Goal: Task Accomplishment & Management: Use online tool/utility

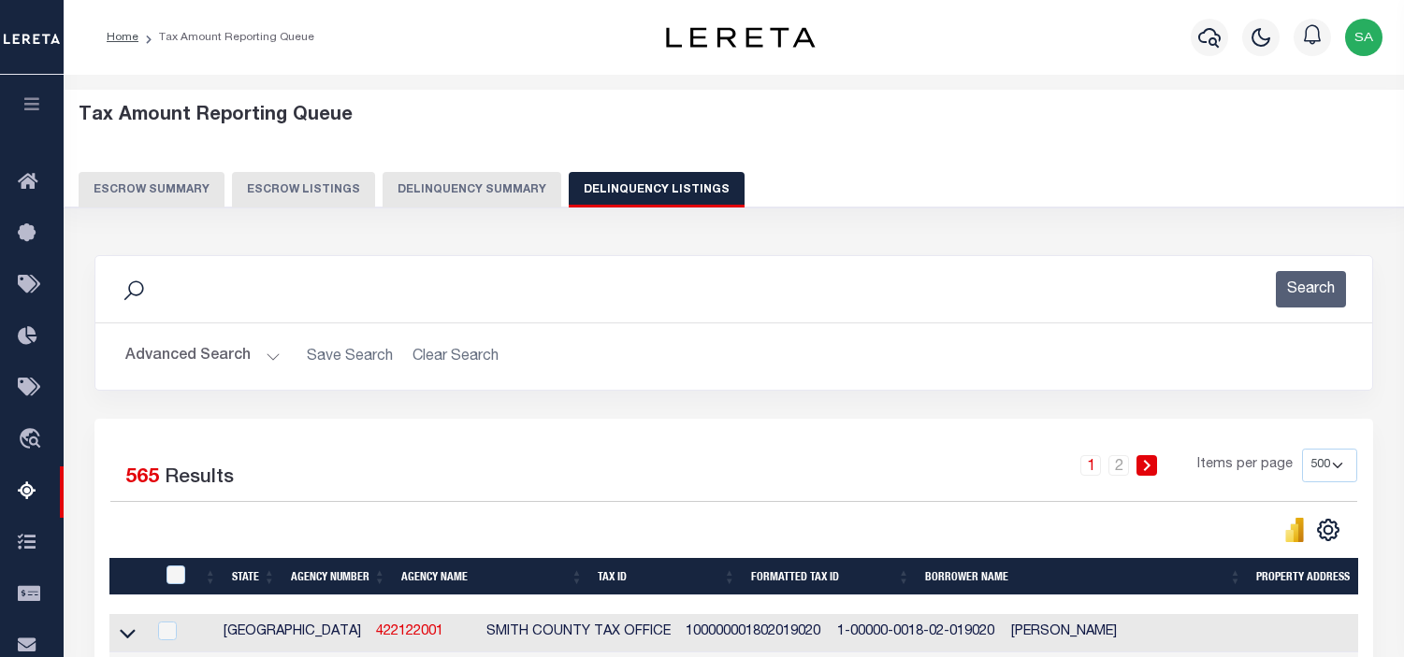
select select "500"
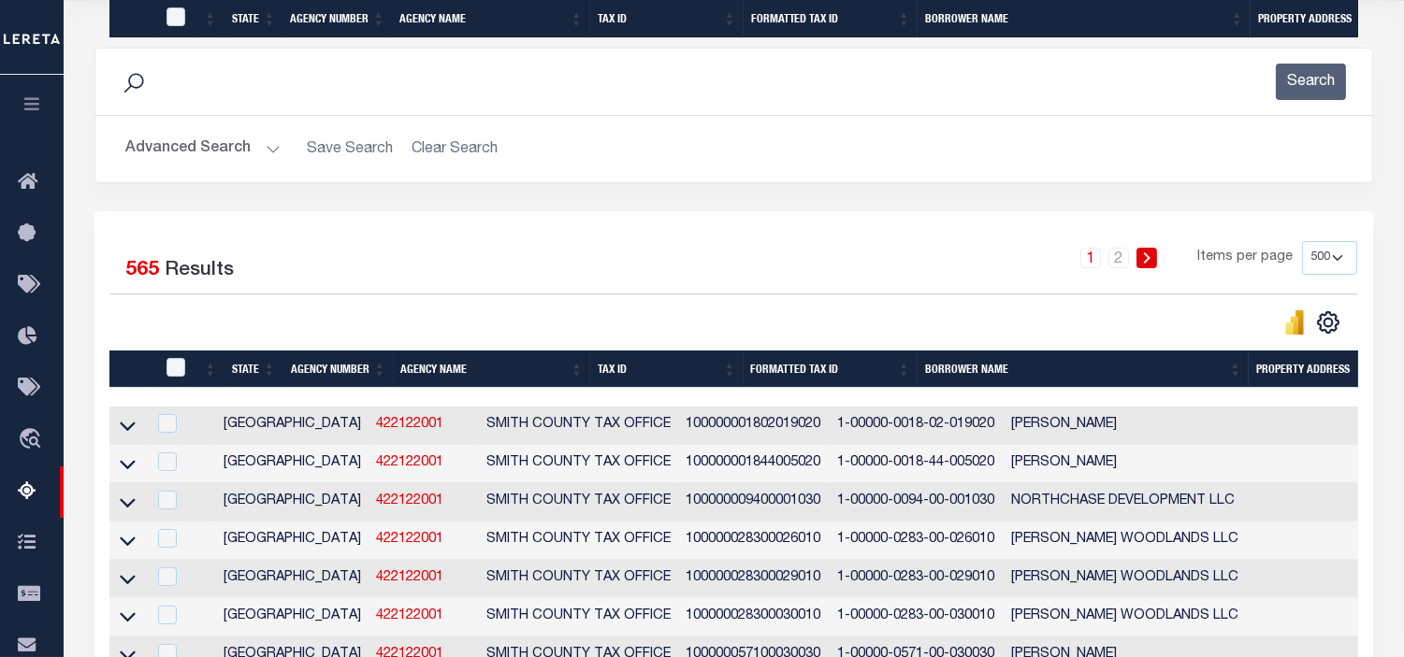
scroll to position [13556, 0]
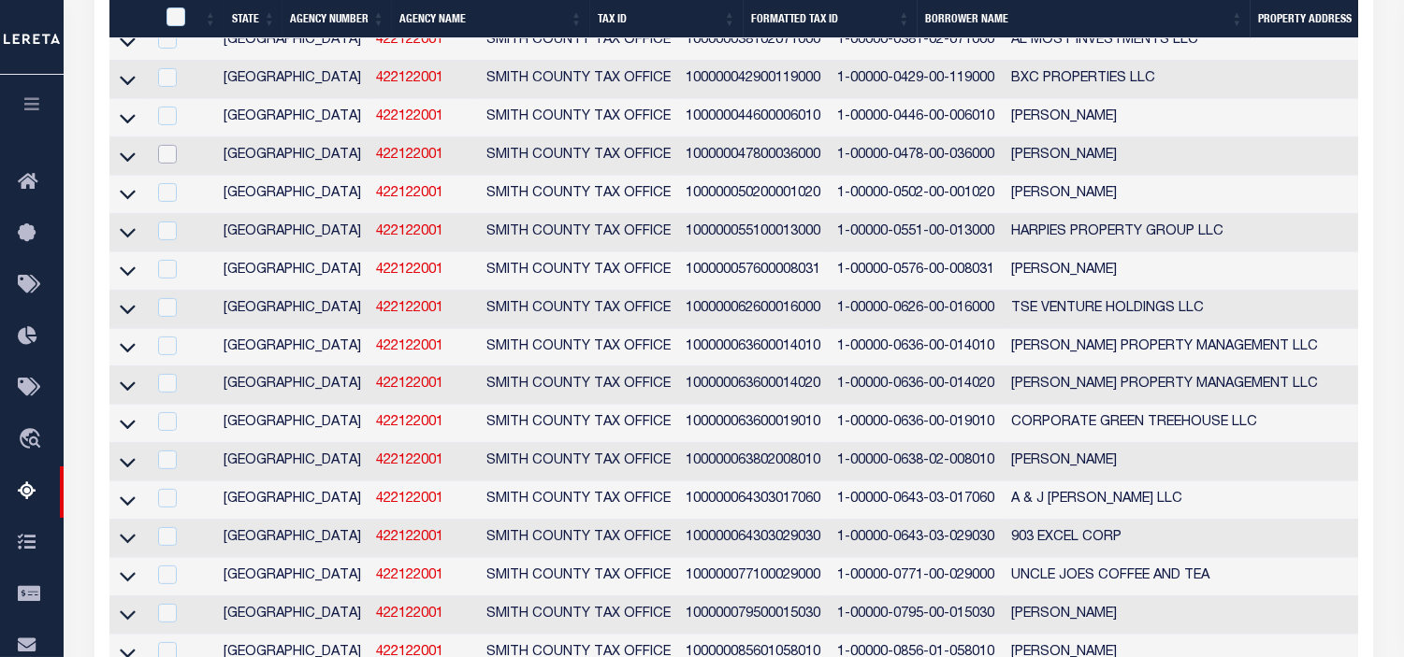
click at [173, 164] on input "checkbox" at bounding box center [167, 154] width 19 height 19
checkbox input "true"
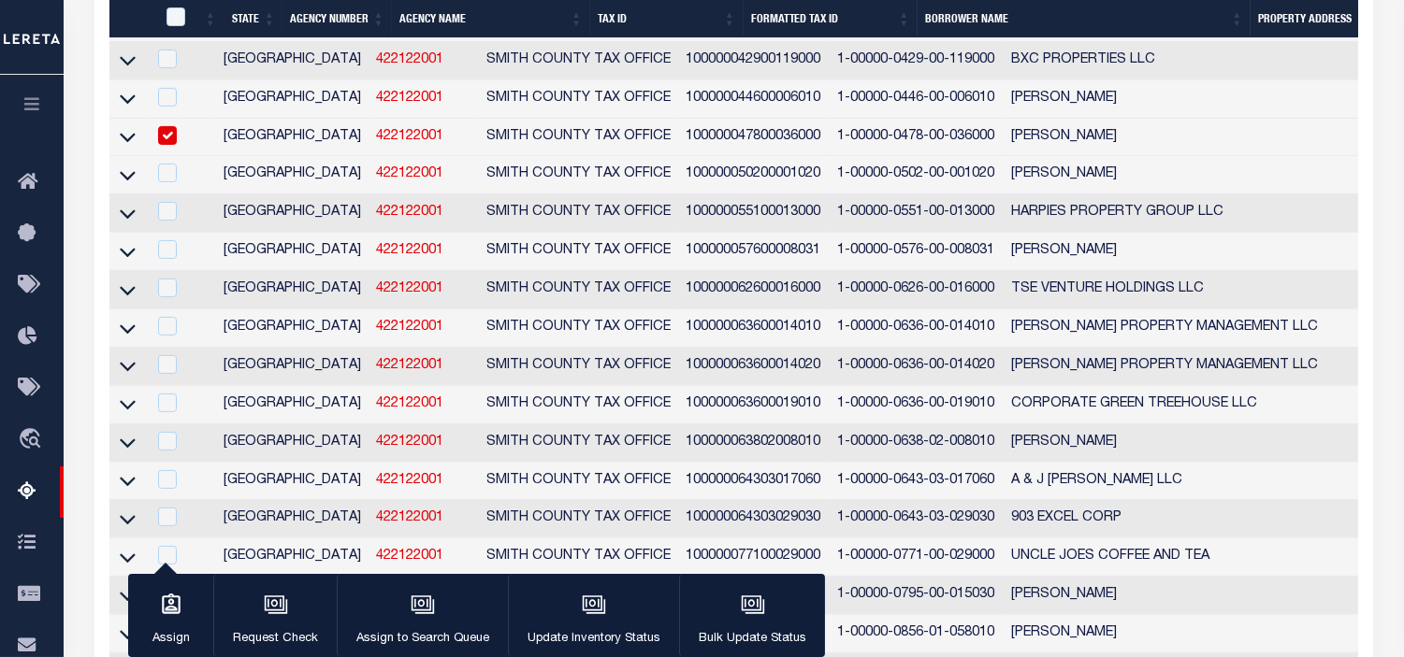
scroll to position [13399, 0]
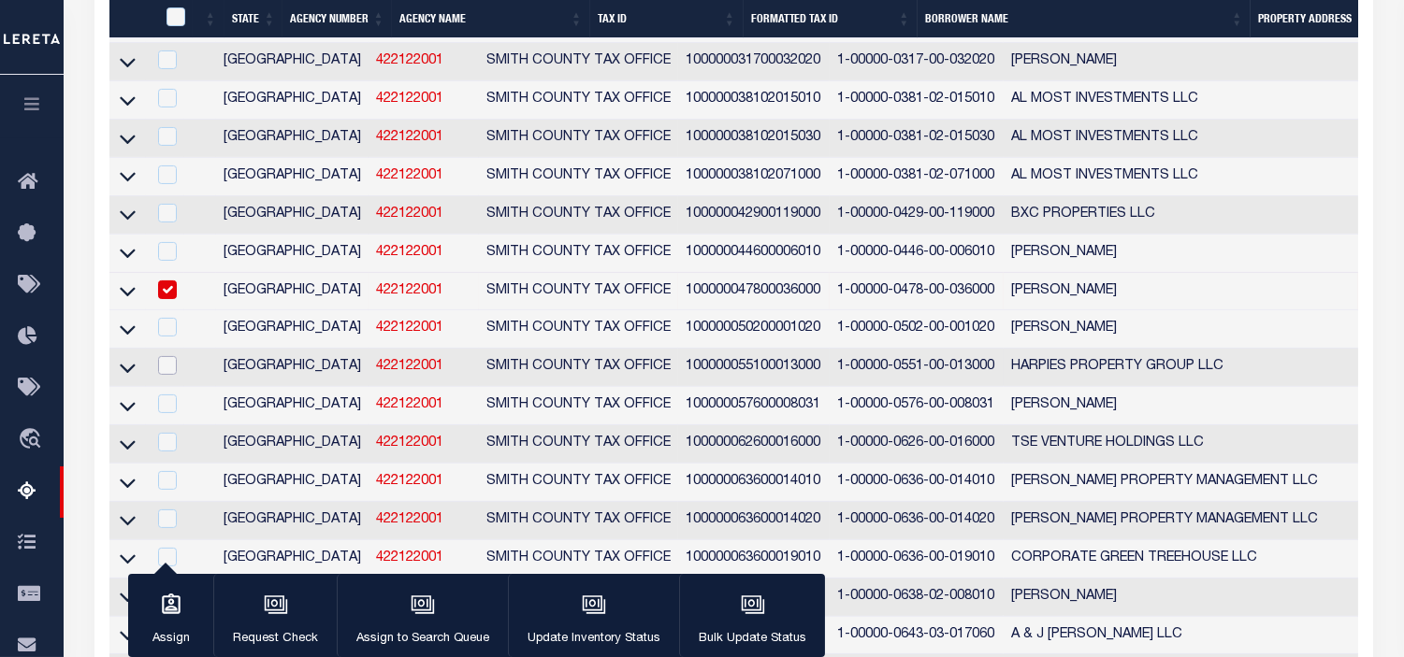
click at [170, 375] on input "checkbox" at bounding box center [167, 365] width 19 height 19
checkbox input "true"
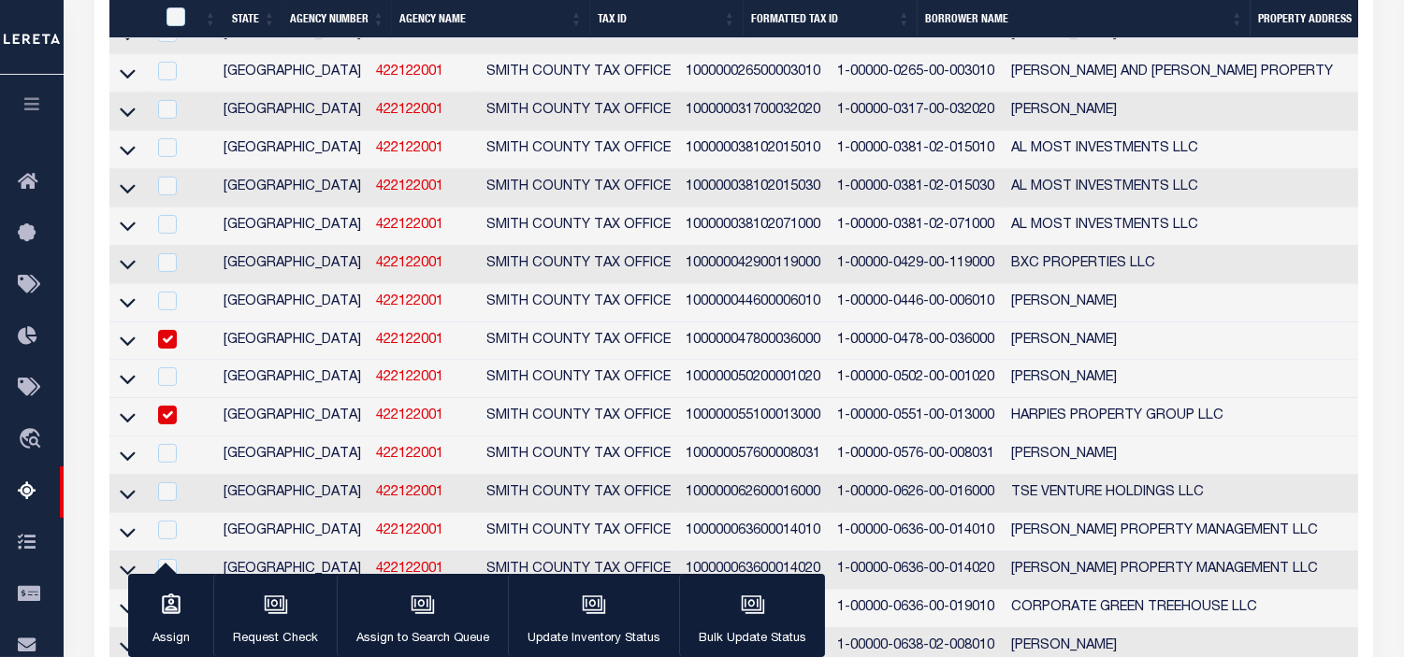
scroll to position [13557, 0]
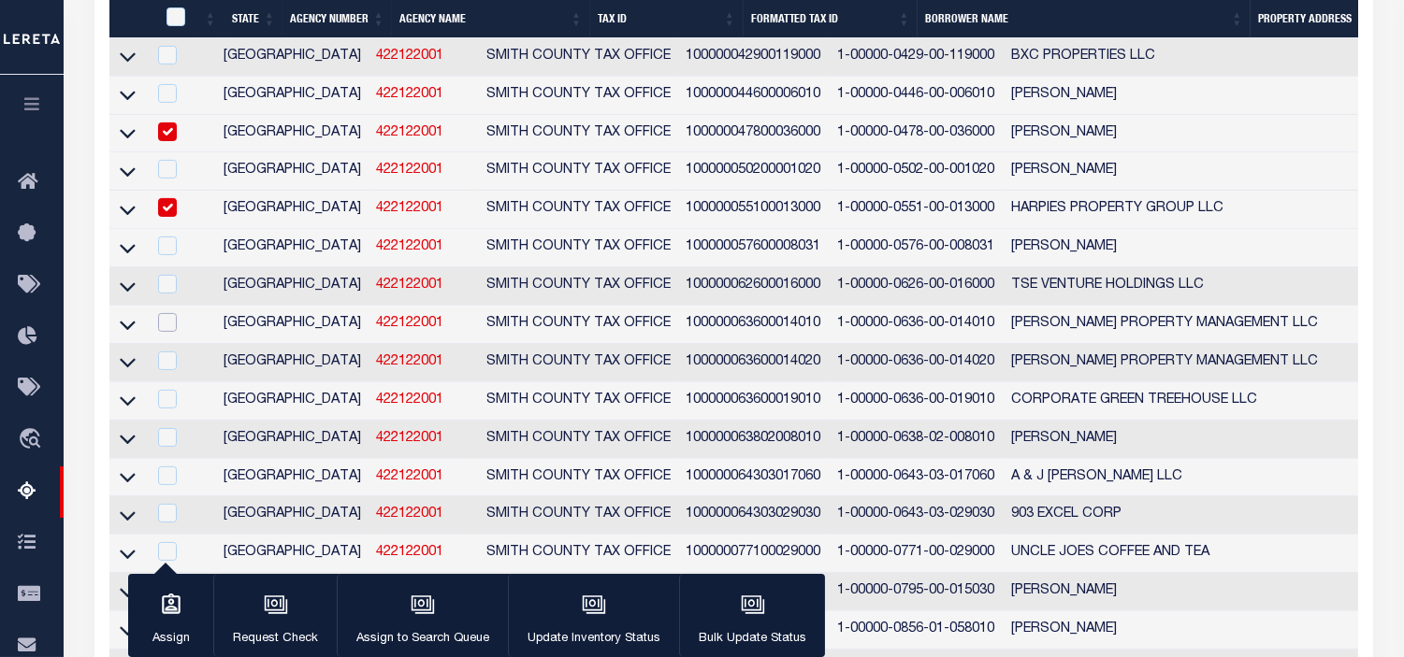
click at [171, 332] on input "checkbox" at bounding box center [167, 322] width 19 height 19
checkbox input "true"
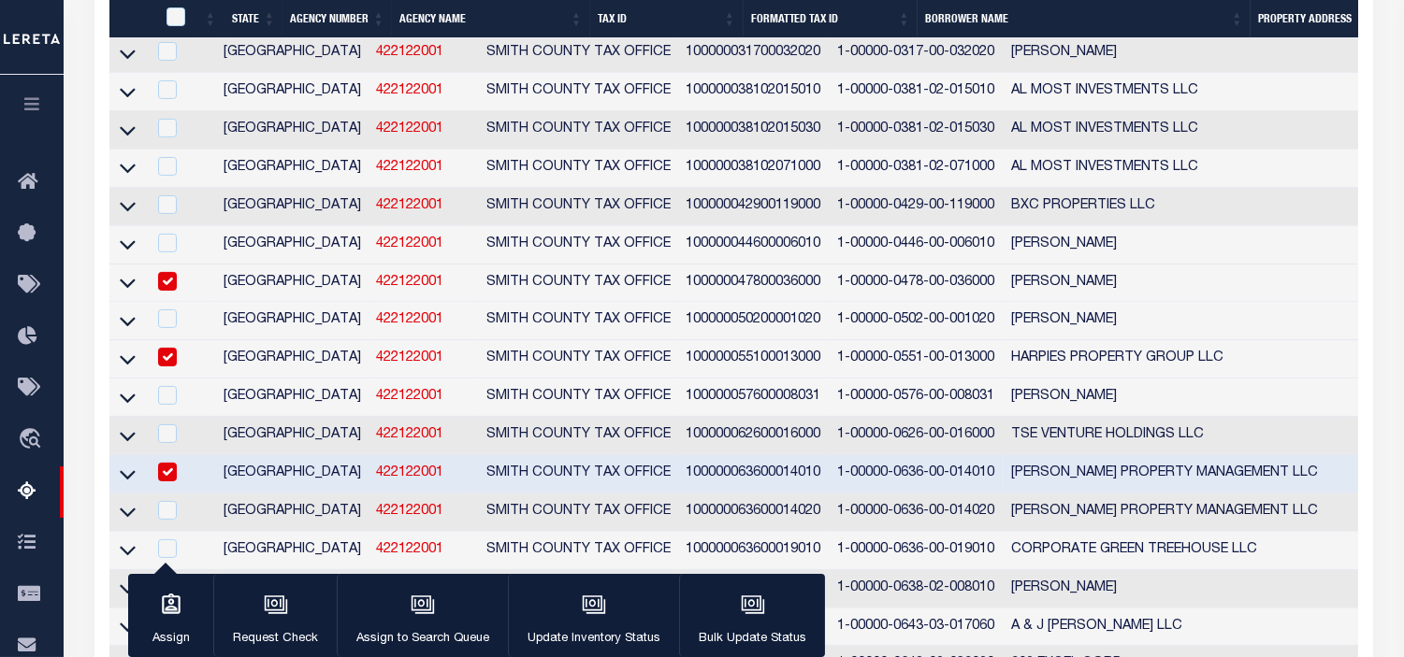
scroll to position [13806, 0]
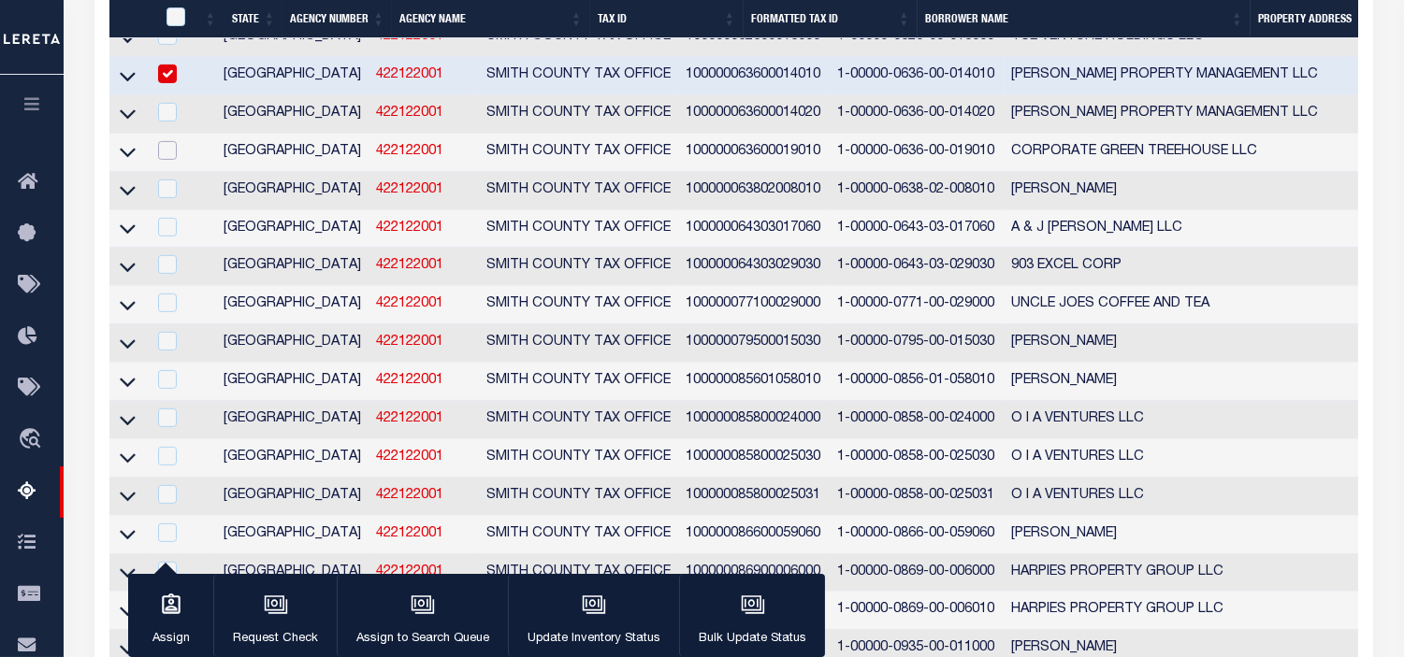
click at [163, 160] on input "checkbox" at bounding box center [167, 150] width 19 height 19
checkbox input "true"
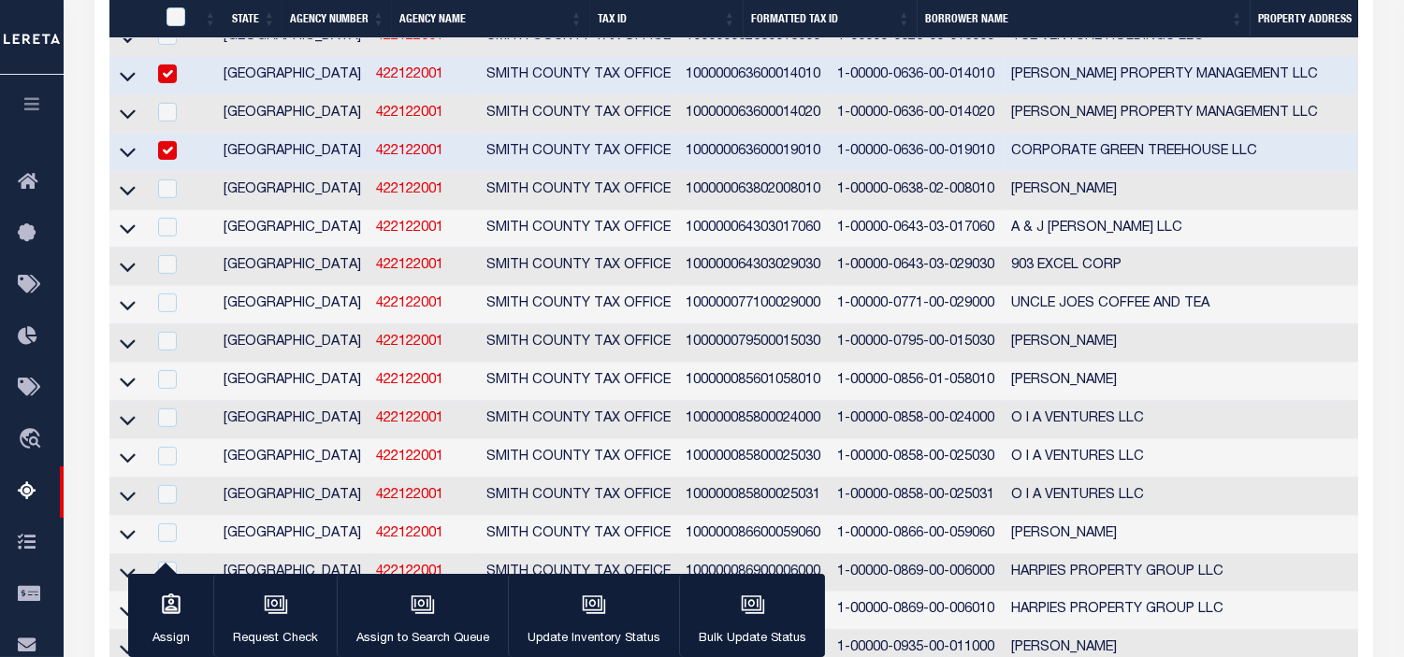
scroll to position [13652, 0]
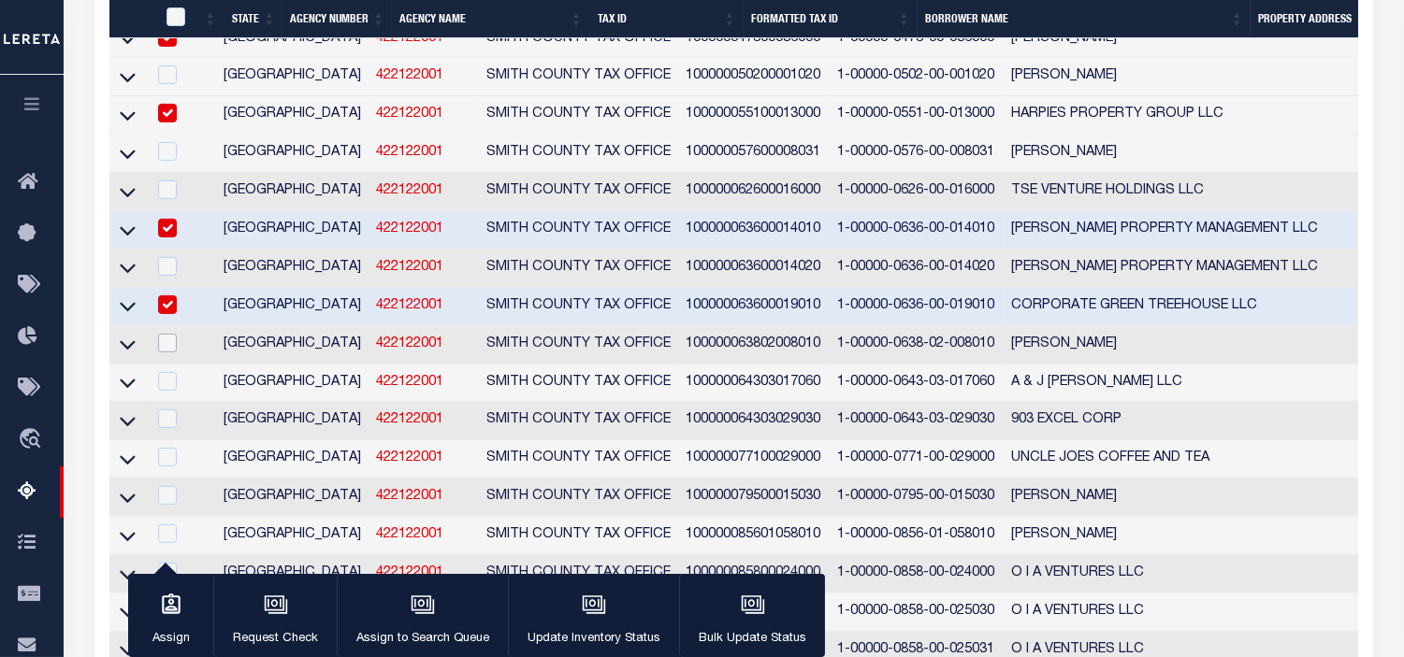
click at [172, 353] on input "checkbox" at bounding box center [167, 343] width 19 height 19
checkbox input "true"
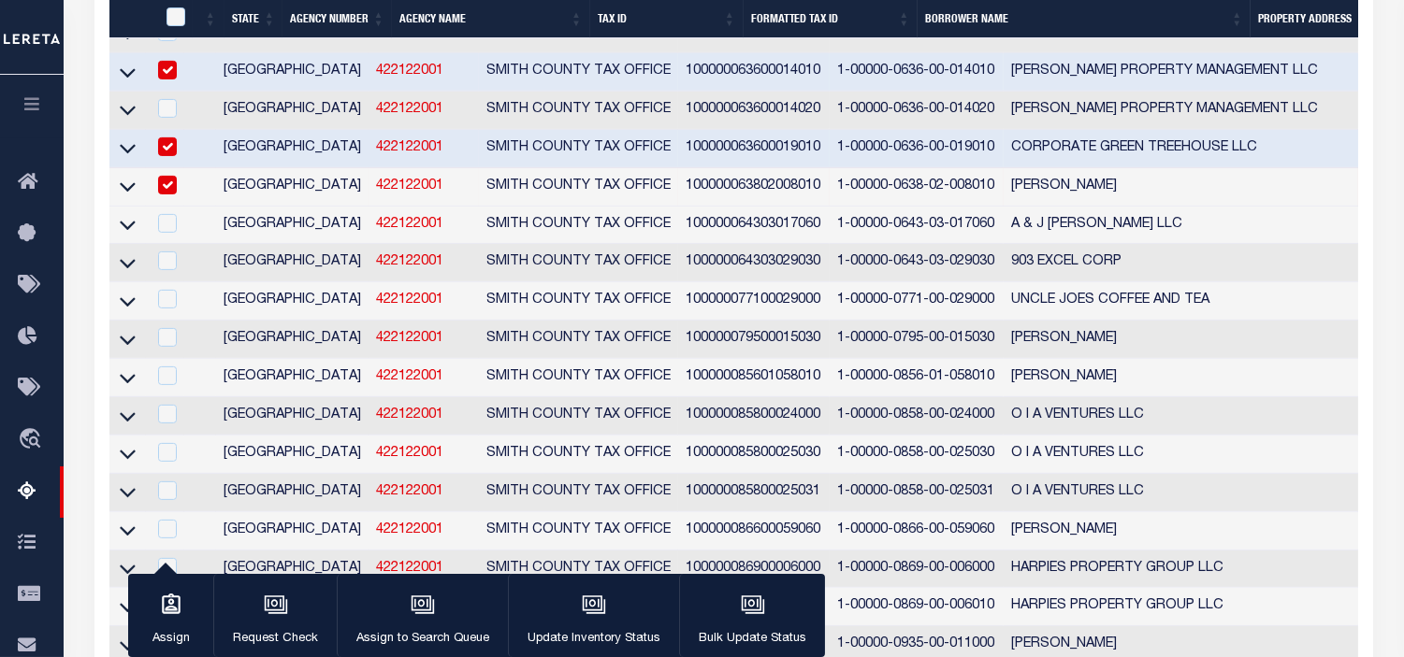
scroll to position [14017, 0]
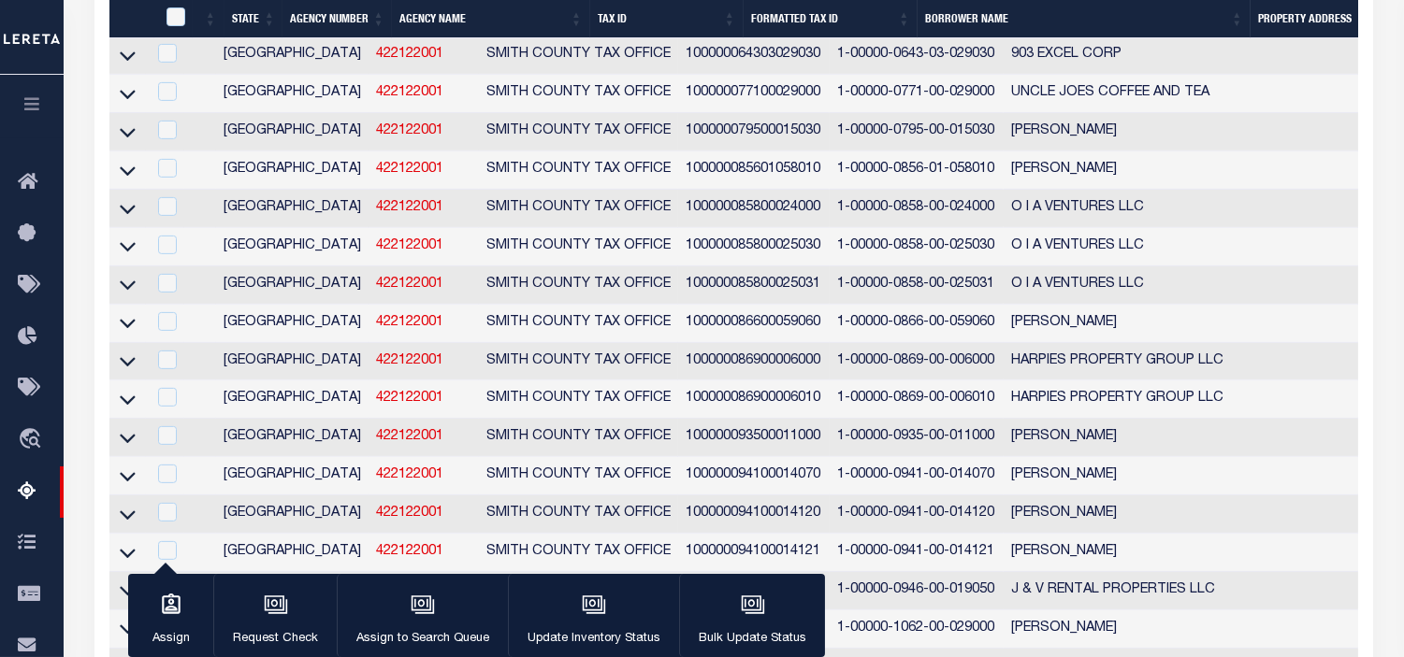
click at [166, 25] on input "checkbox" at bounding box center [167, 16] width 19 height 19
checkbox input "true"
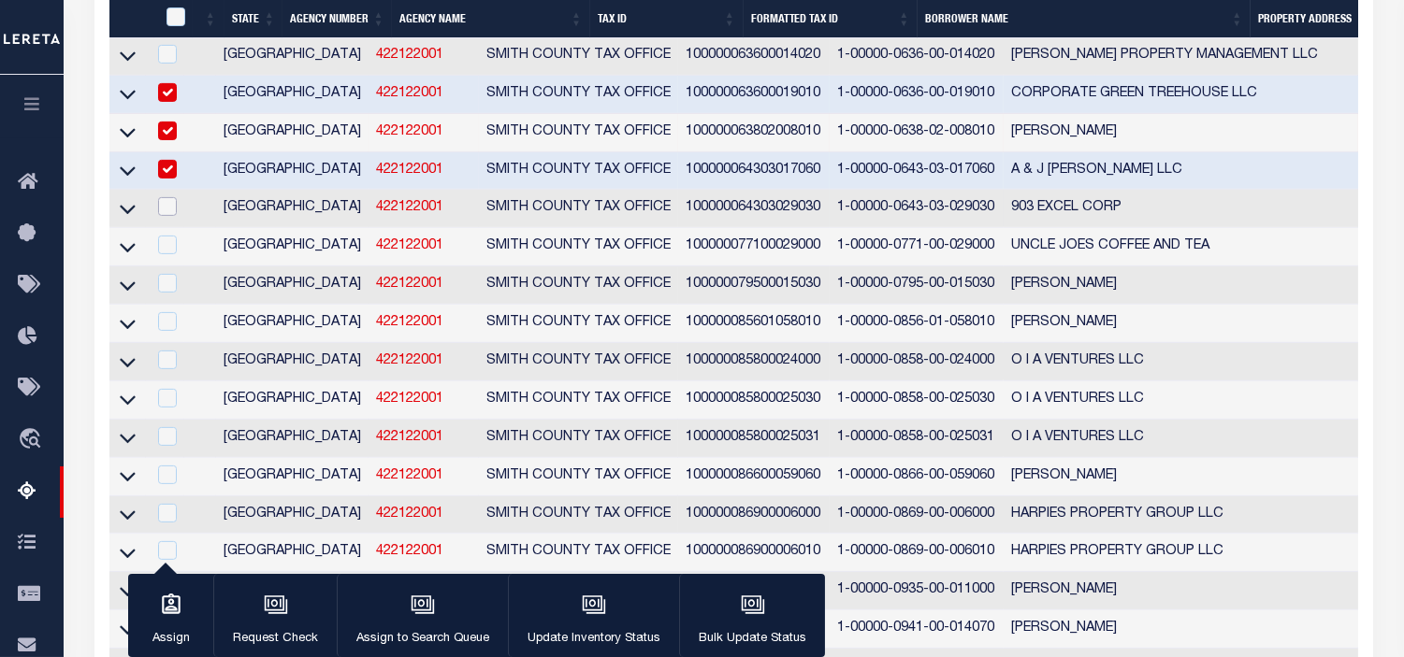
click at [166, 216] on input "checkbox" at bounding box center [167, 206] width 19 height 19
checkbox input "true"
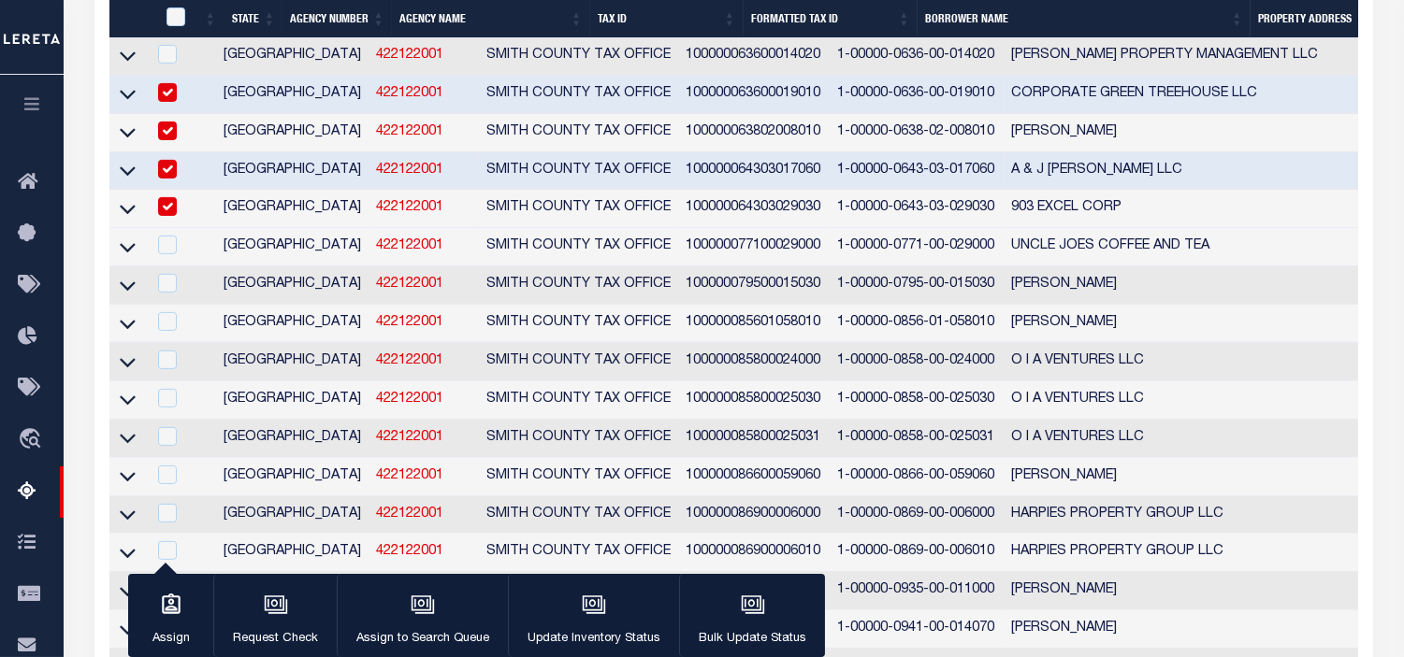
scroll to position [14022, 0]
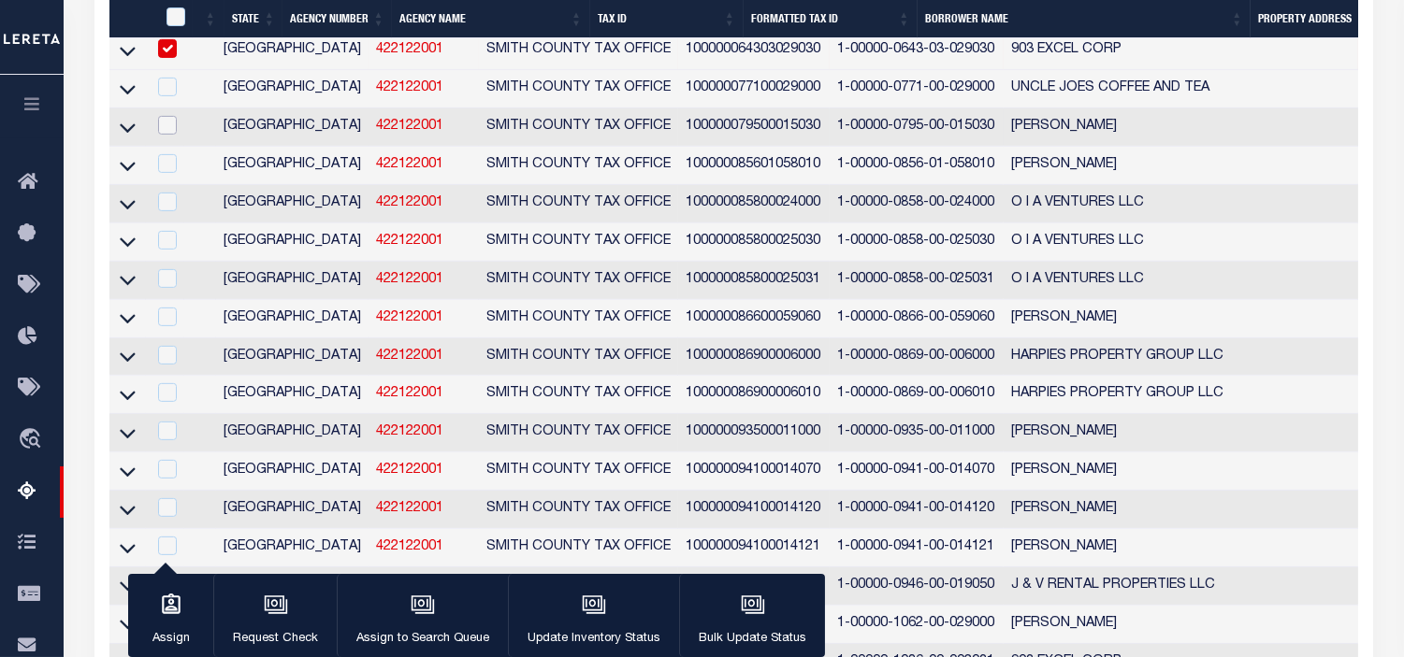
click at [169, 135] on input "checkbox" at bounding box center [167, 125] width 19 height 19
checkbox input "true"
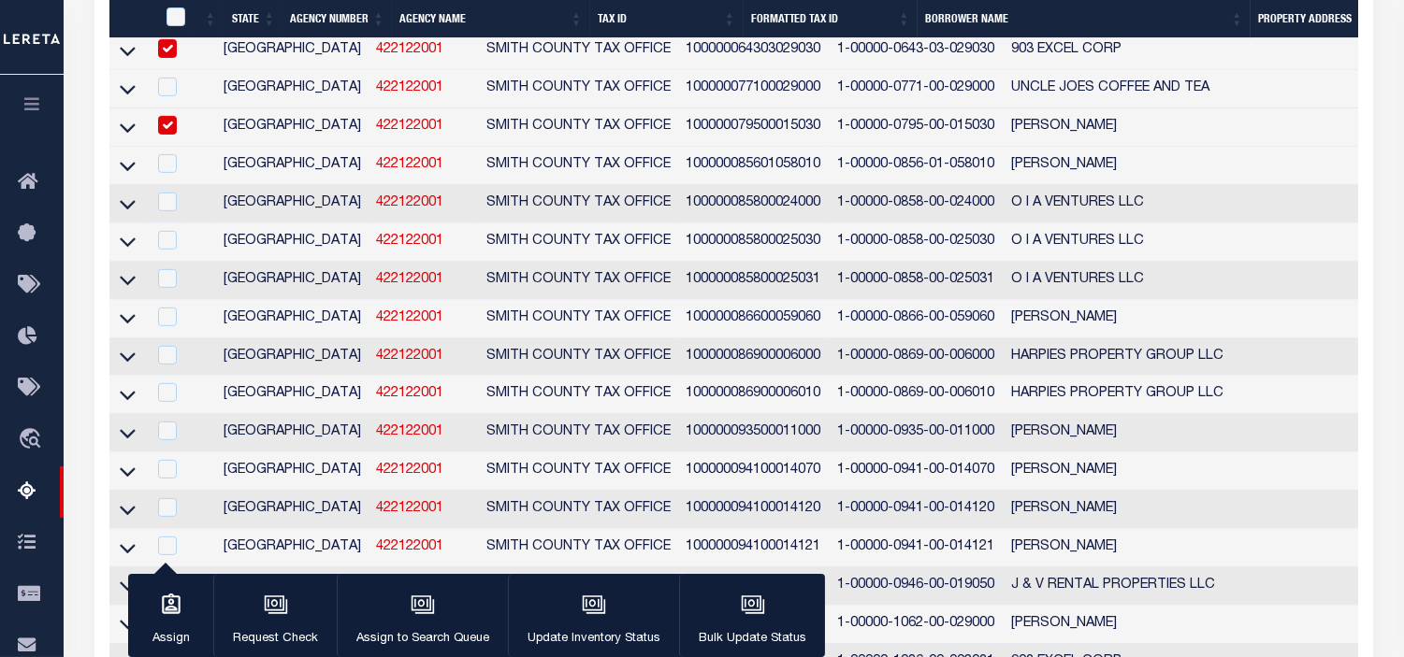
scroll to position [13872, 0]
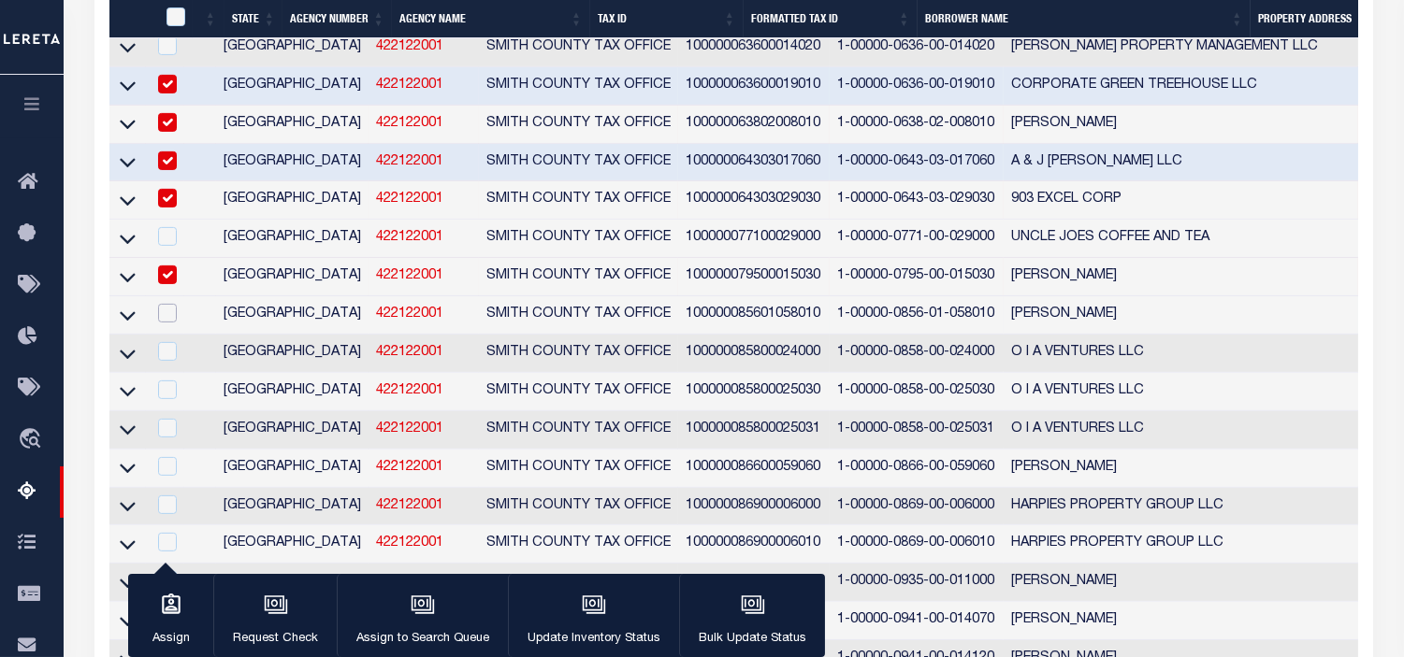
click at [166, 323] on input "checkbox" at bounding box center [167, 313] width 19 height 19
checkbox input "true"
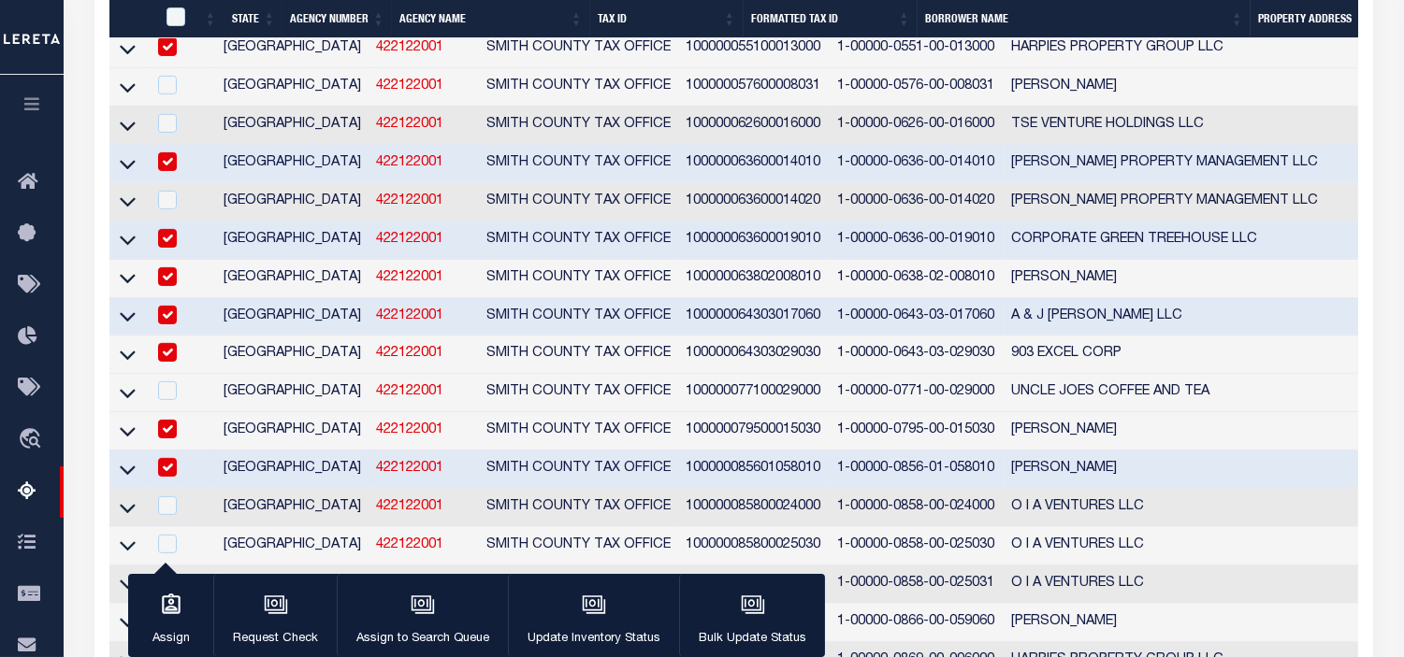
scroll to position [14077, 0]
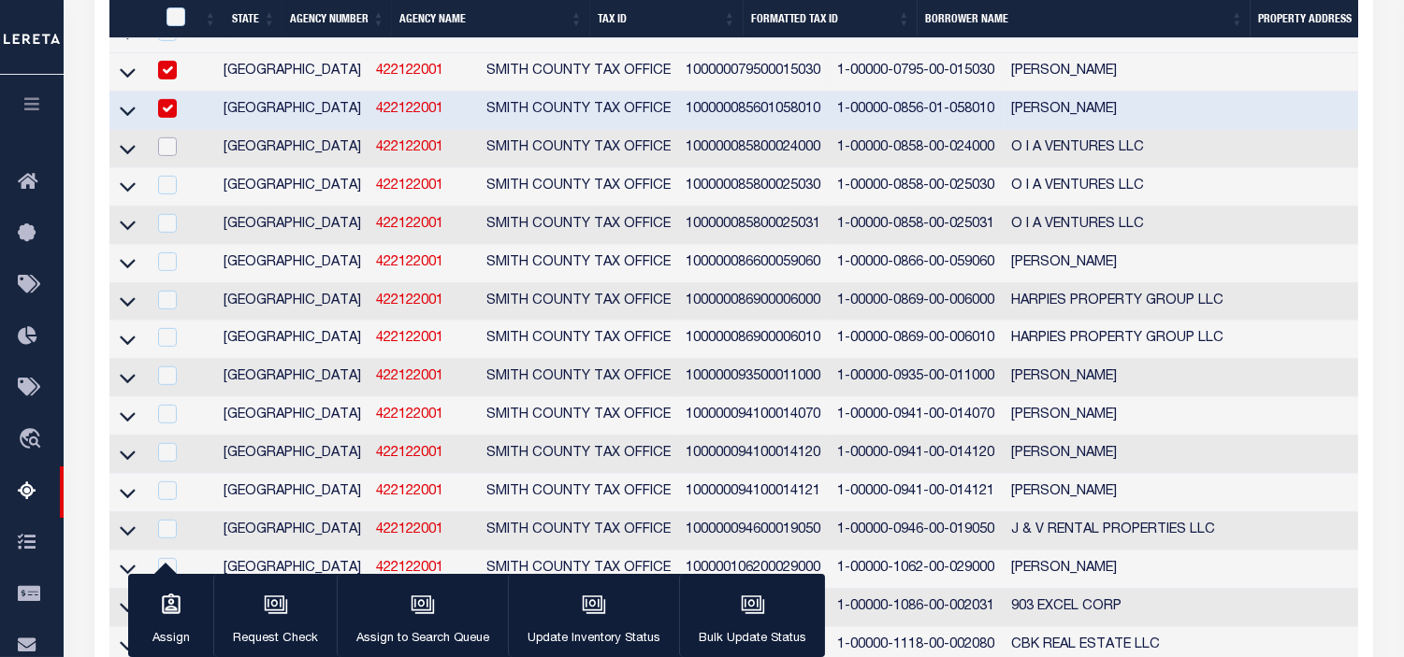
click at [168, 156] on input "checkbox" at bounding box center [167, 146] width 19 height 19
checkbox input "true"
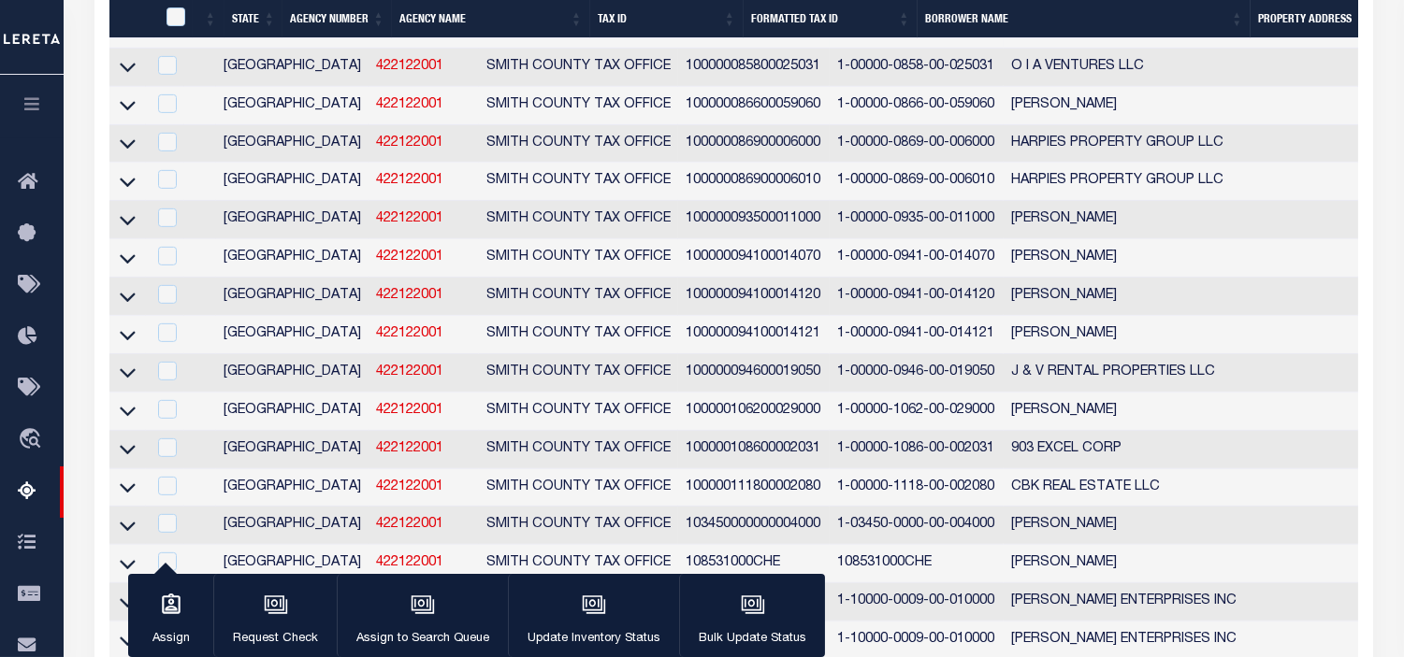
scroll to position [14339, 0]
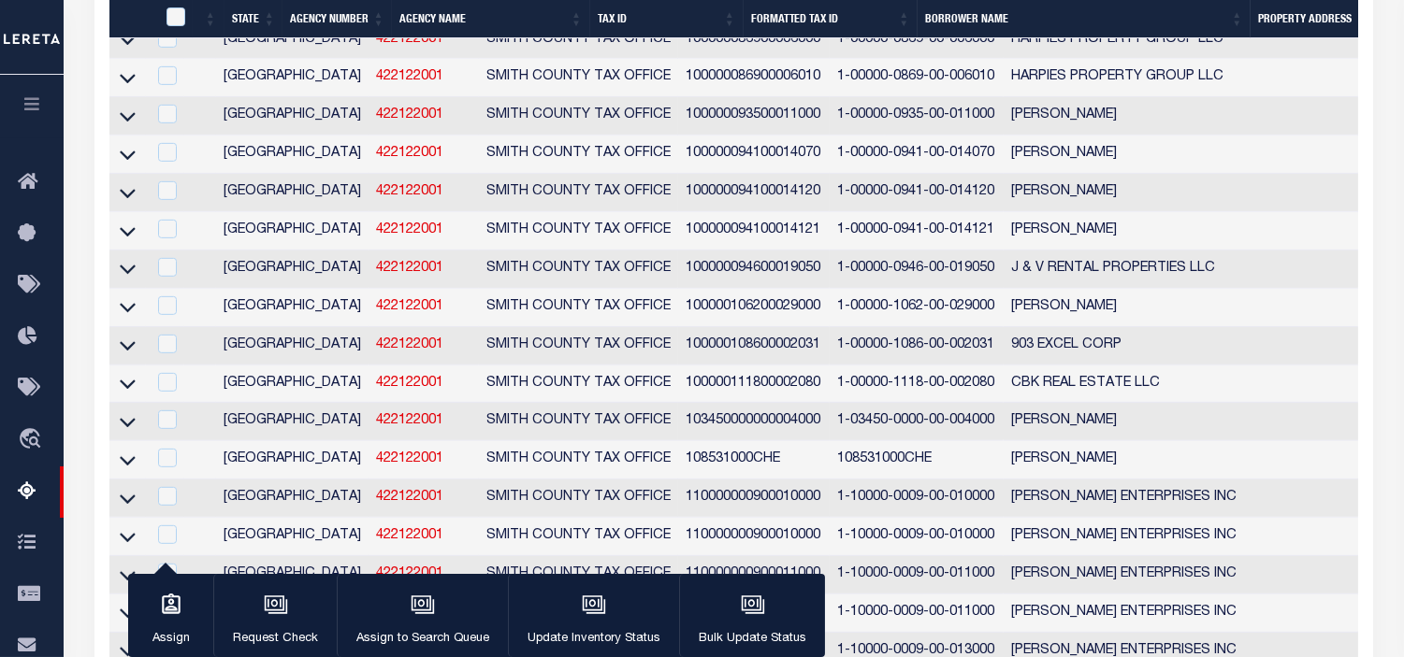
checkbox input "true"
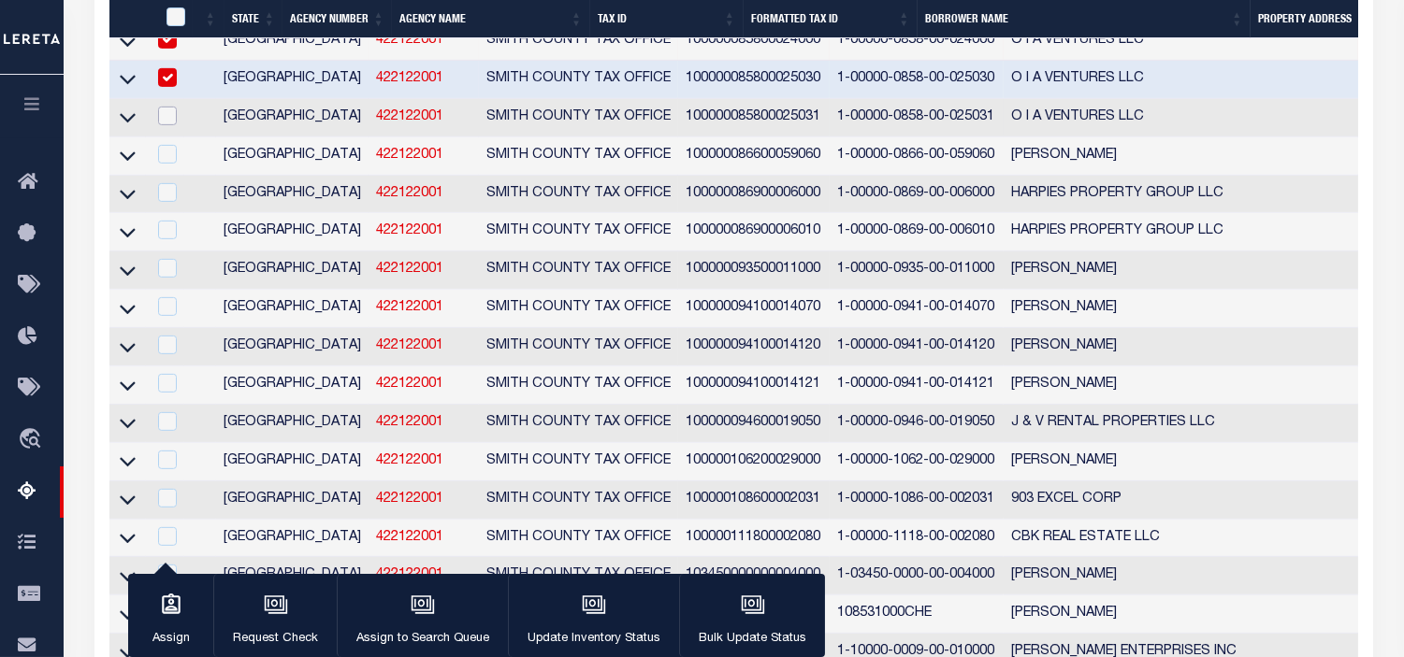
click at [161, 125] on input "checkbox" at bounding box center [167, 116] width 19 height 19
checkbox input "true"
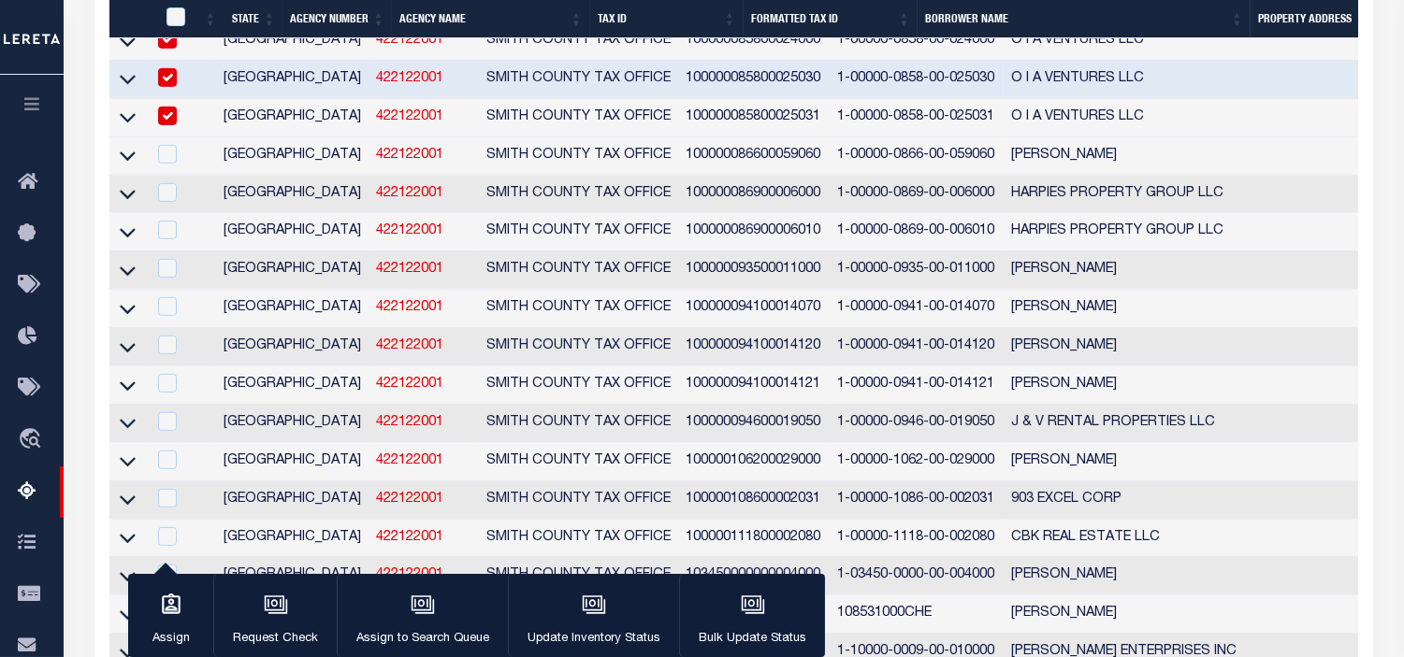
scroll to position [14031, 0]
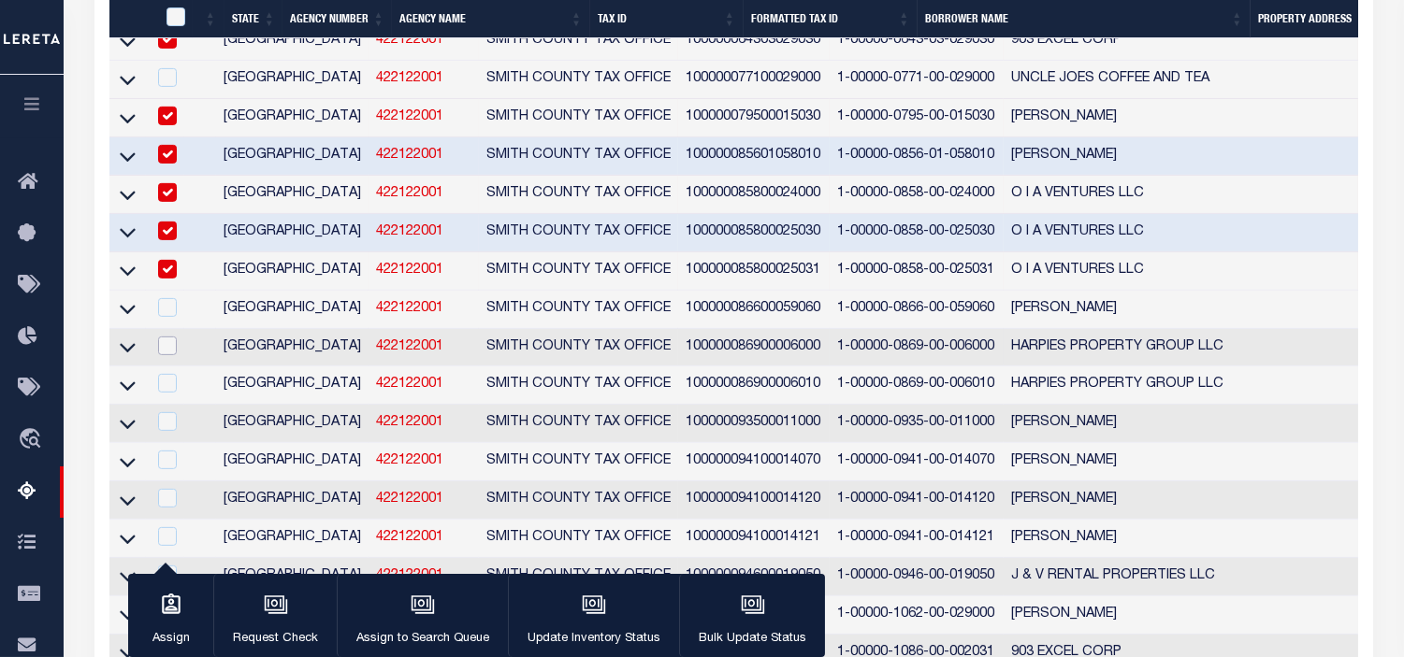
click at [166, 355] on input "checkbox" at bounding box center [167, 346] width 19 height 19
checkbox input "true"
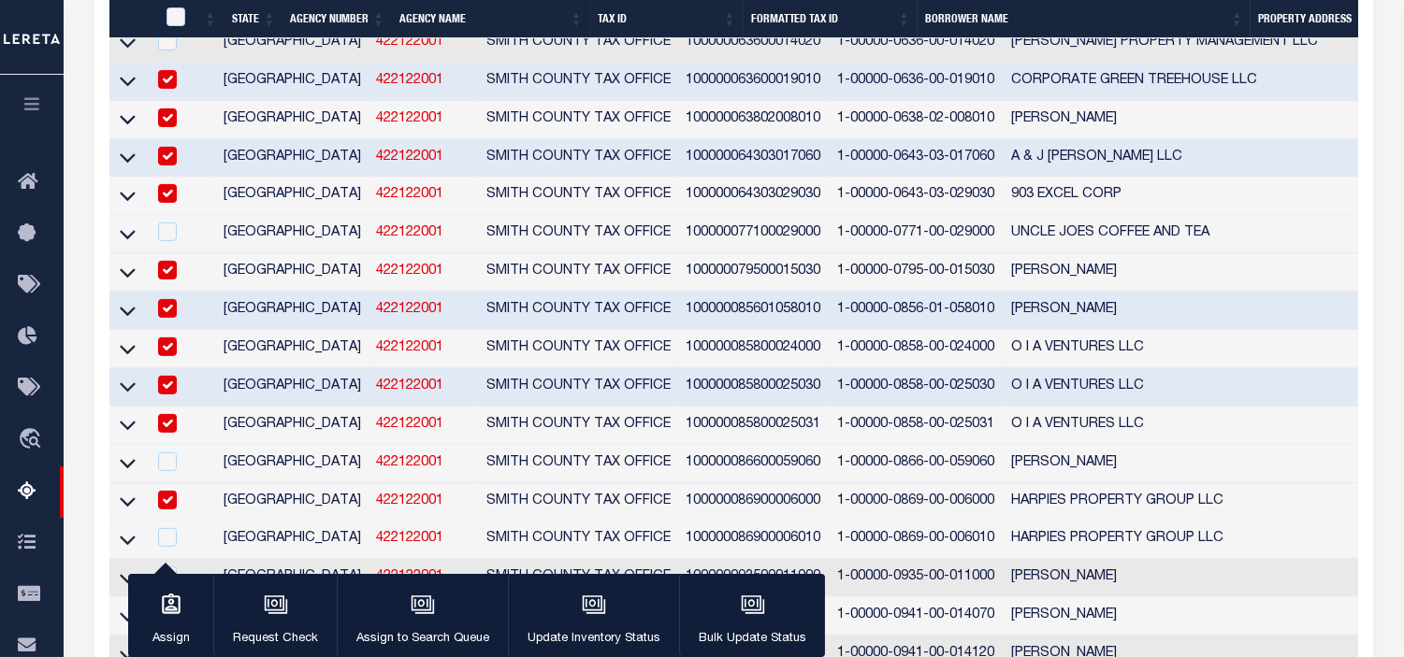
scroll to position [14270, 0]
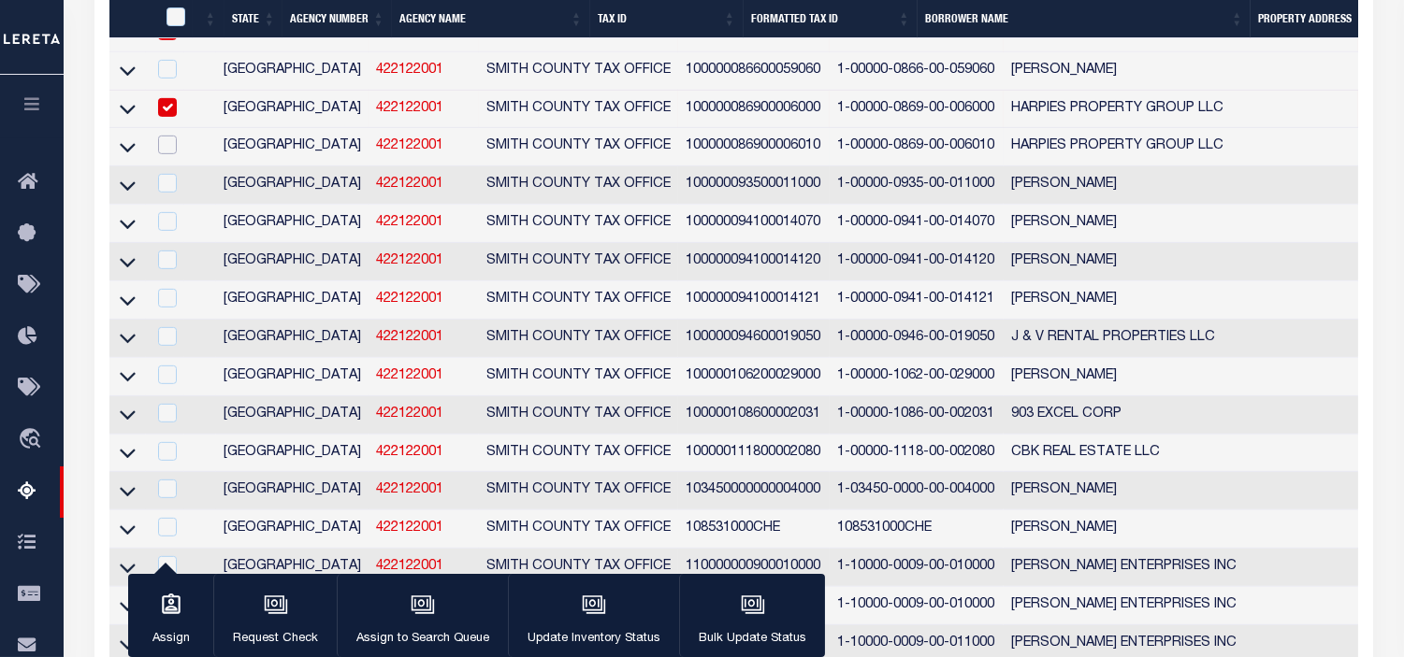
click at [160, 154] on input "checkbox" at bounding box center [167, 145] width 19 height 19
checkbox input "true"
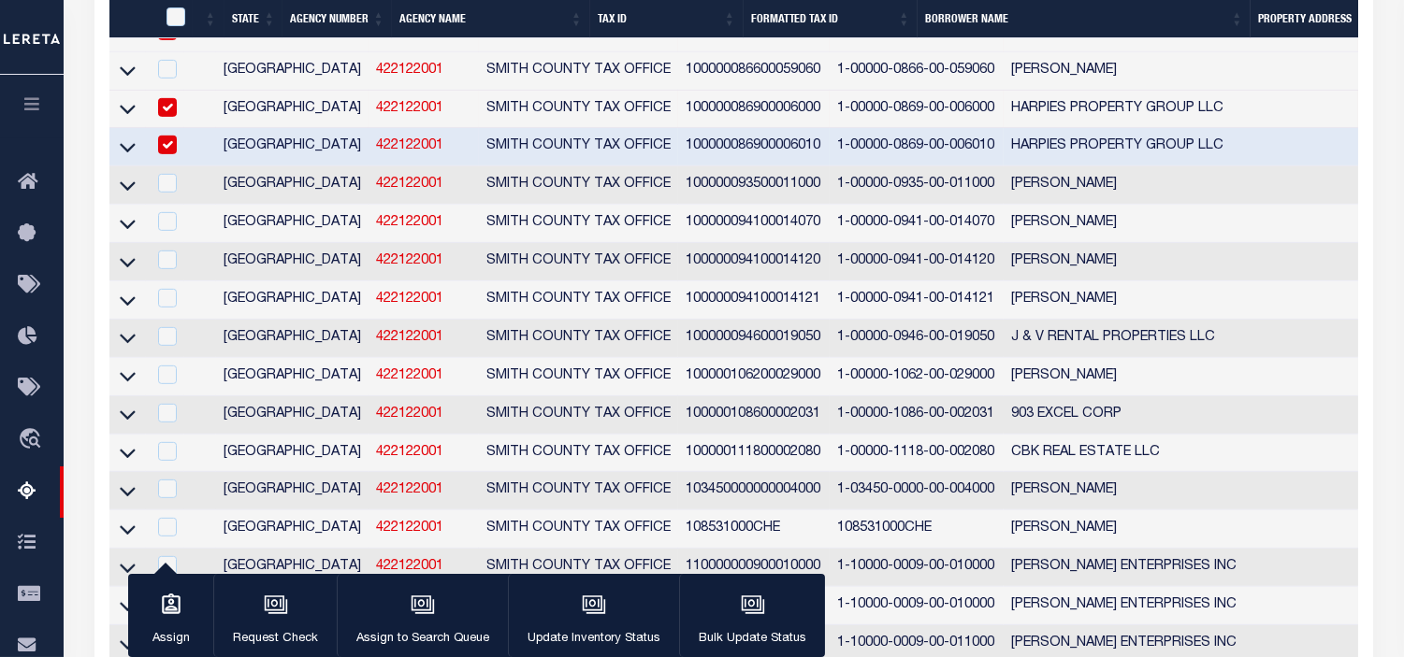
scroll to position [14116, 0]
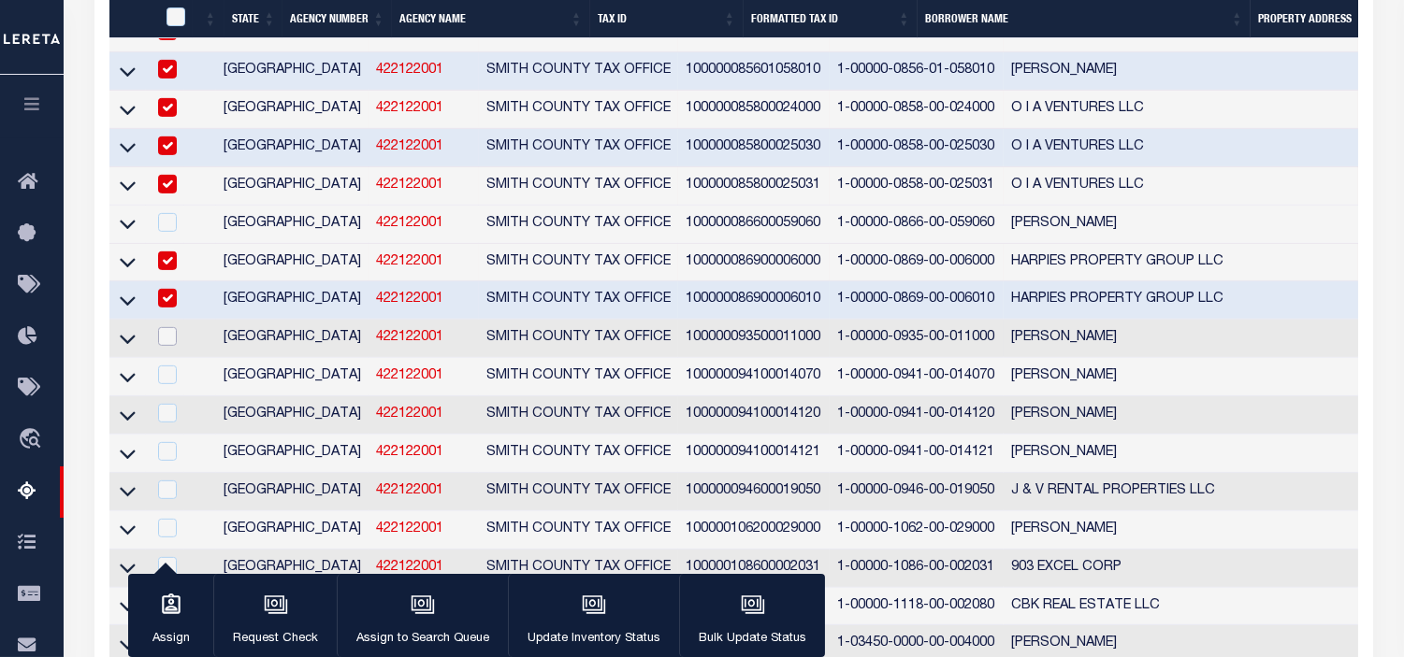
click at [170, 346] on input "checkbox" at bounding box center [167, 336] width 19 height 19
checkbox input "true"
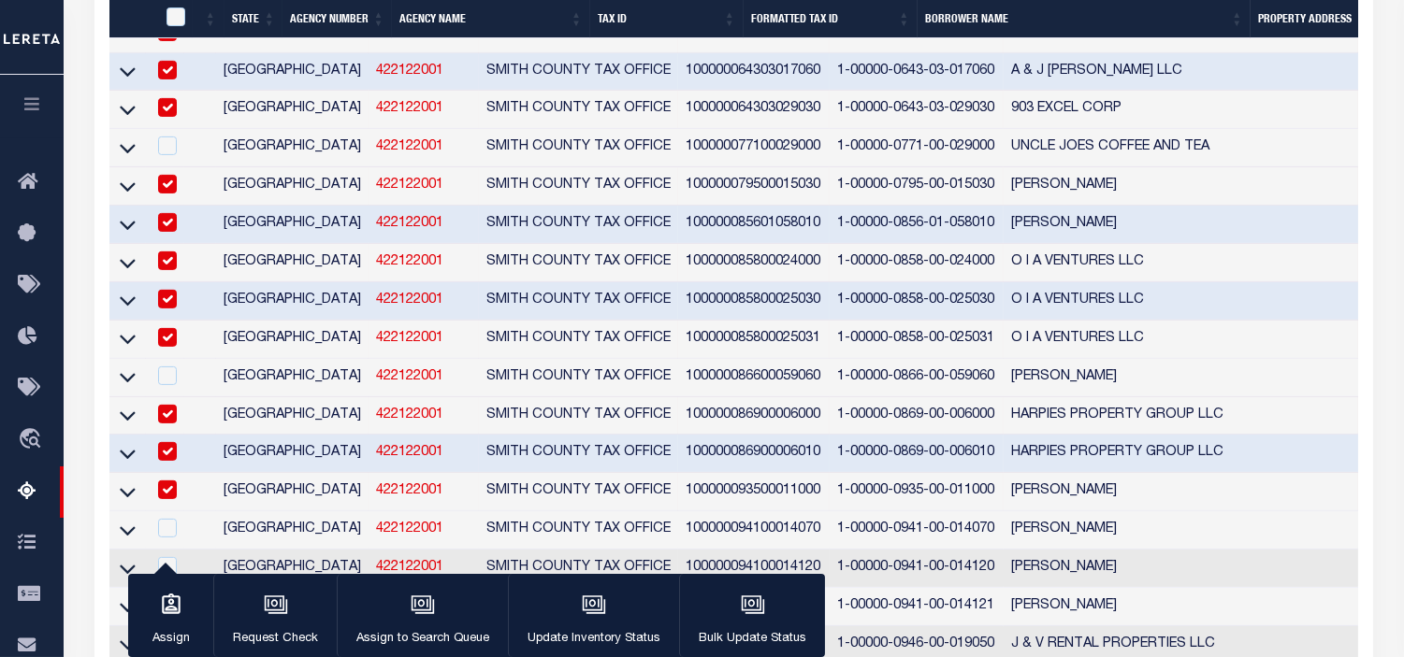
scroll to position [14348, 0]
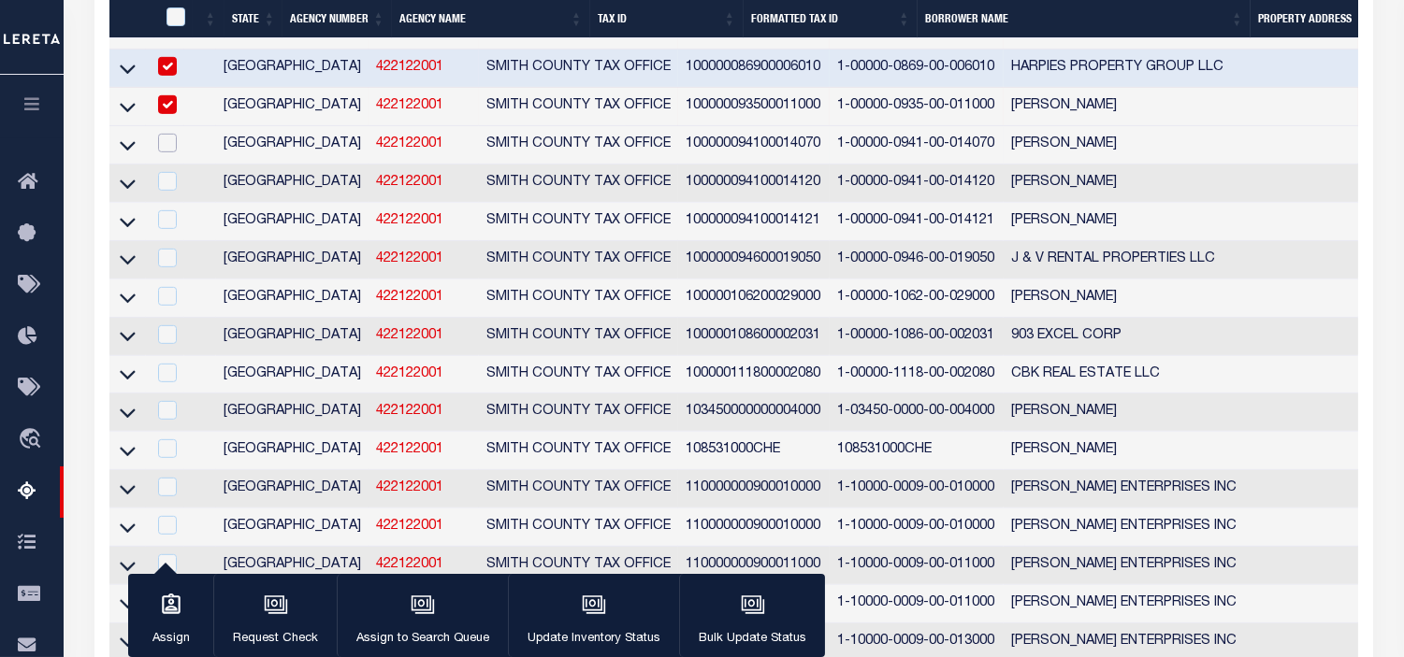
click at [162, 152] on input "checkbox" at bounding box center [167, 143] width 19 height 19
checkbox input "true"
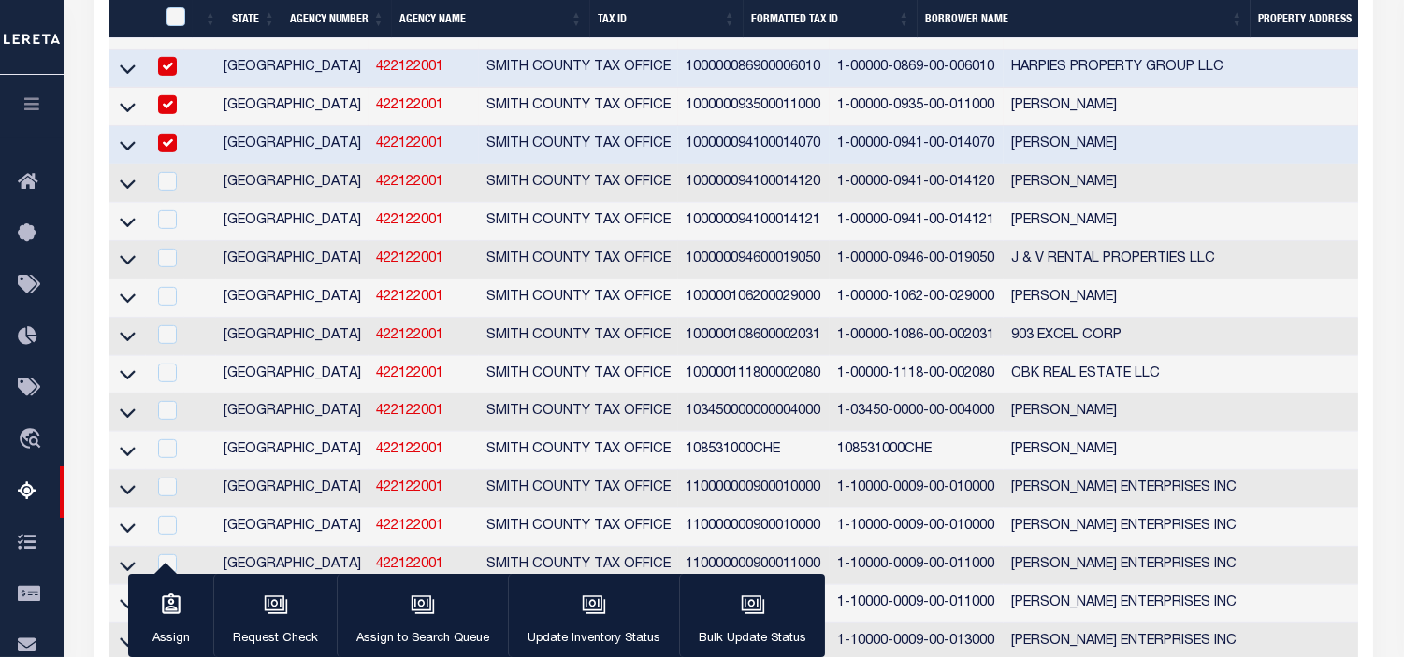
scroll to position [14194, 0]
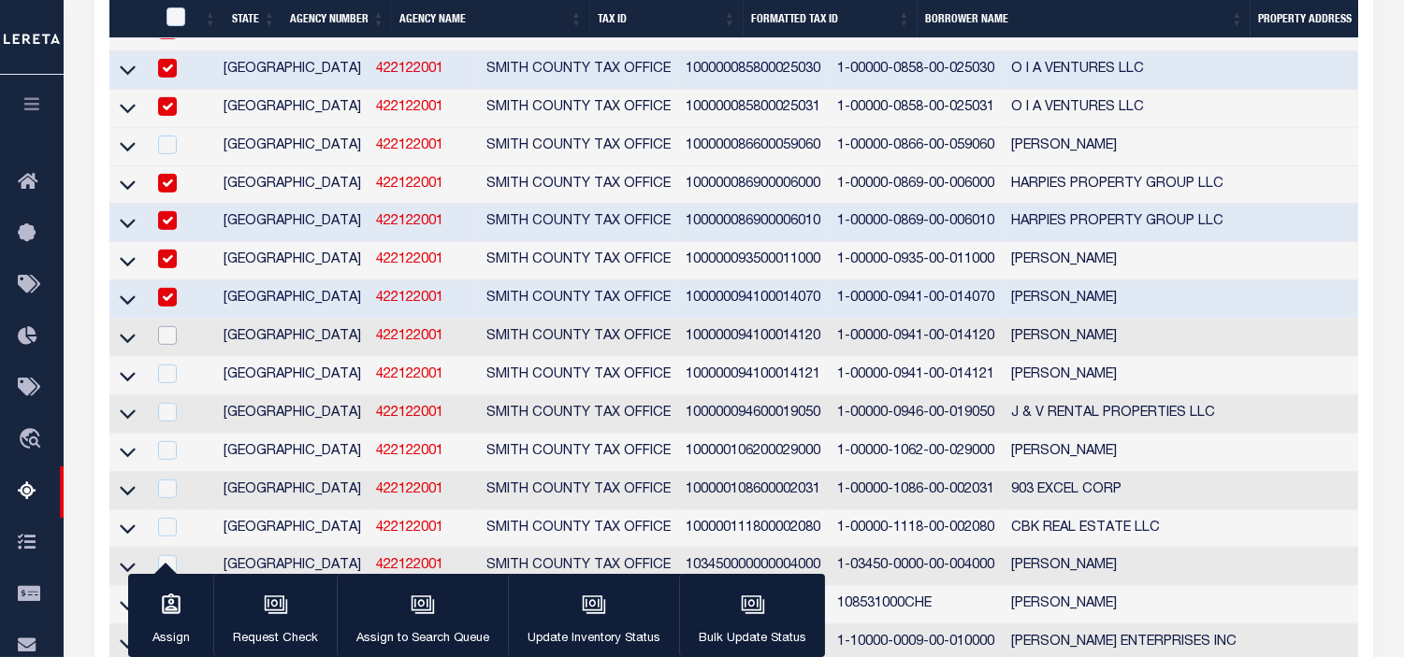
click at [171, 345] on input "checkbox" at bounding box center [167, 335] width 19 height 19
checkbox input "true"
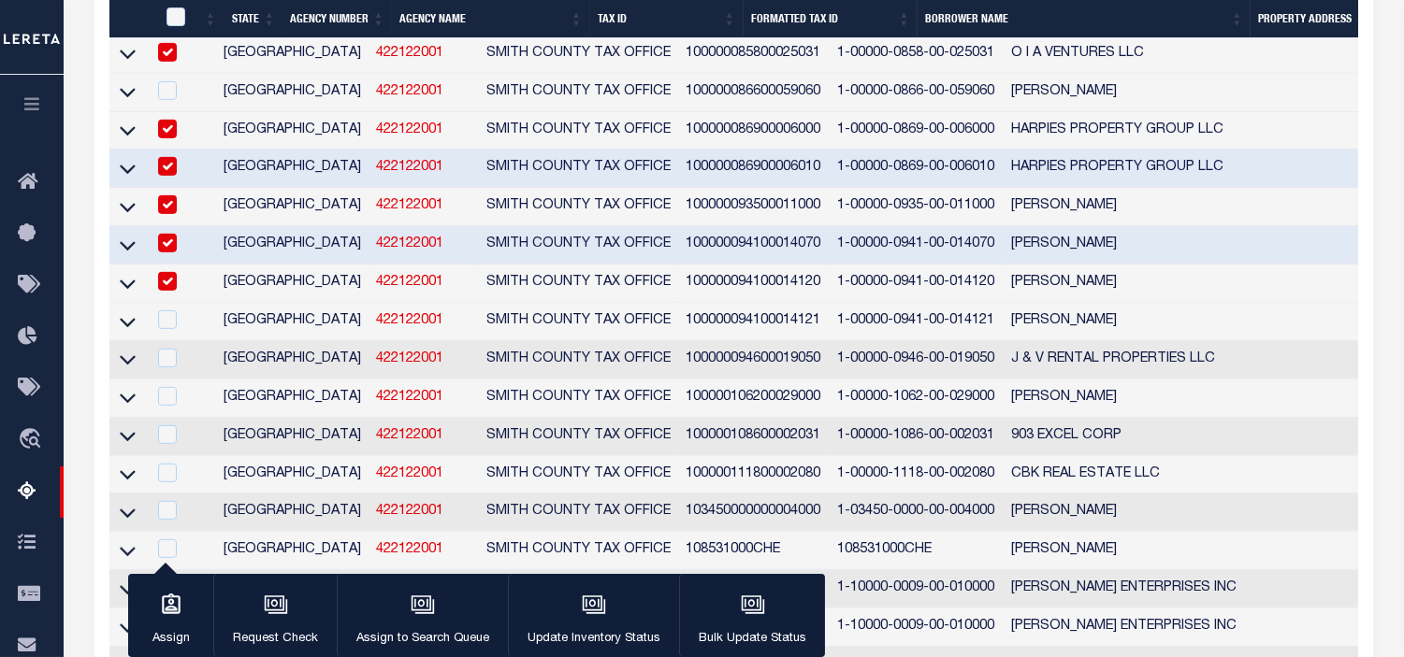
scroll to position [14456, 0]
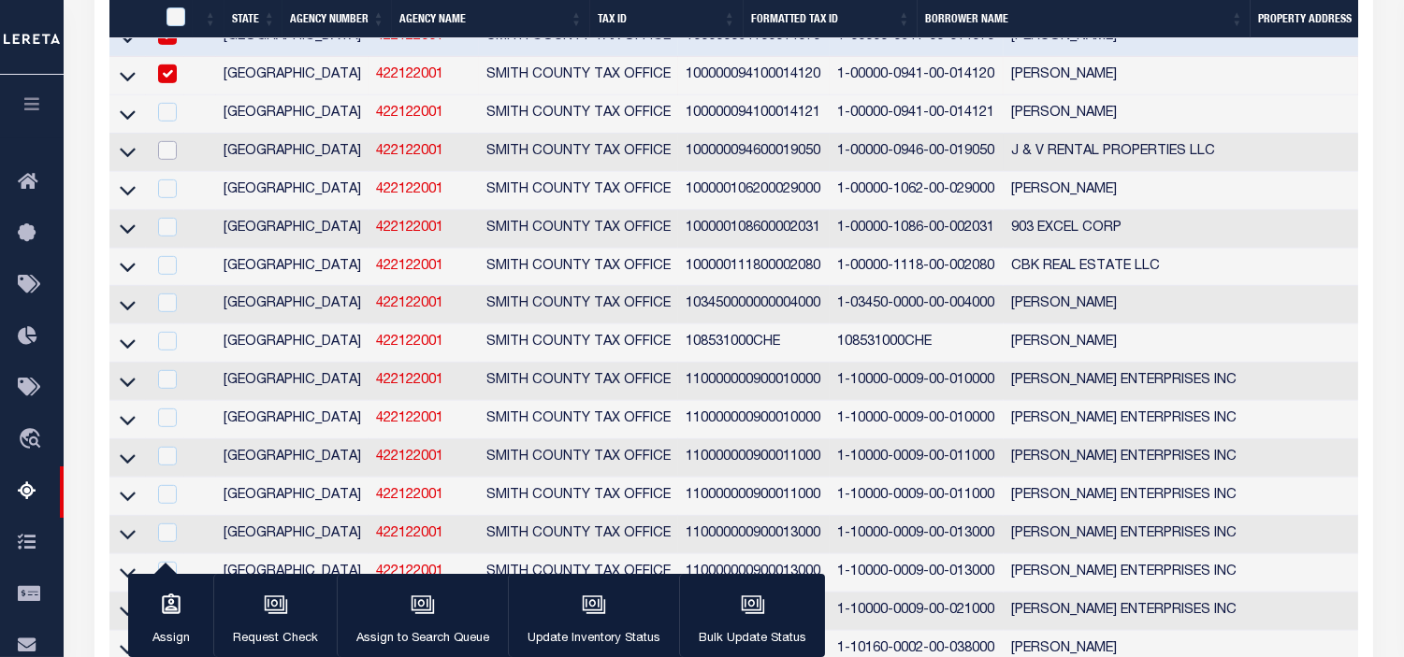
click at [173, 160] on input "checkbox" at bounding box center [167, 150] width 19 height 19
checkbox input "true"
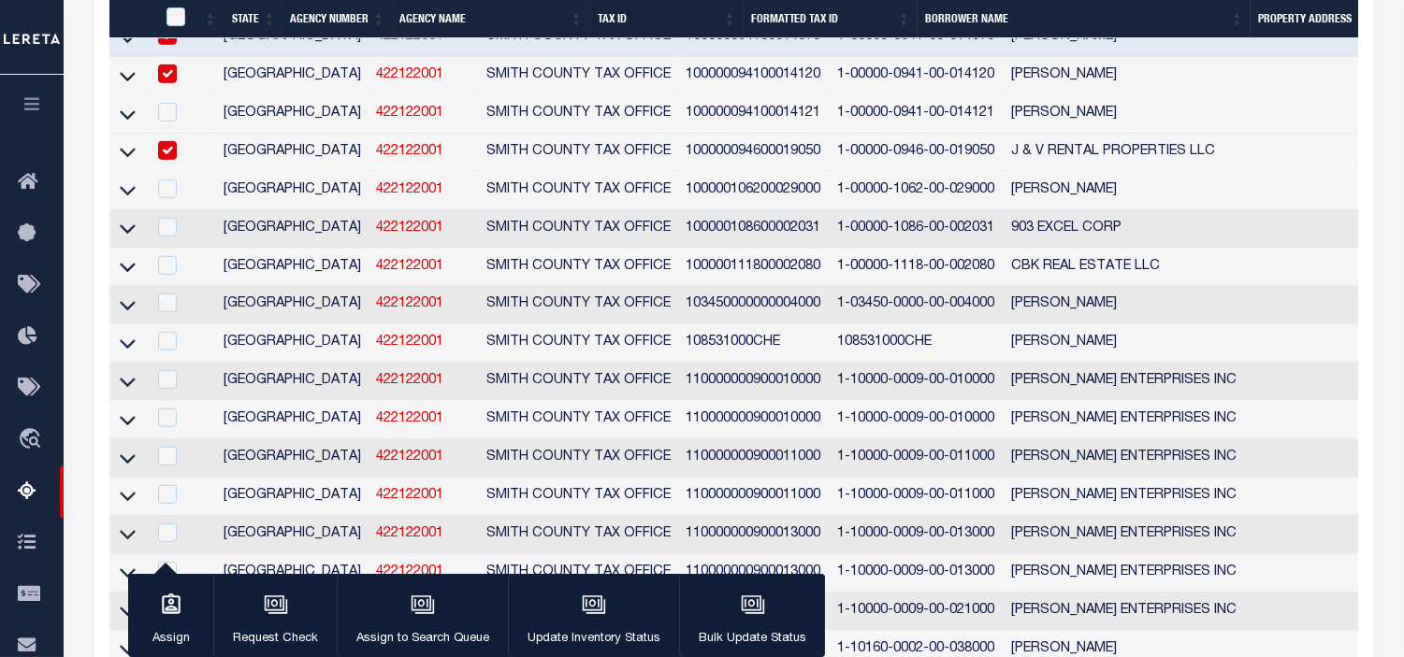
scroll to position [14303, 0]
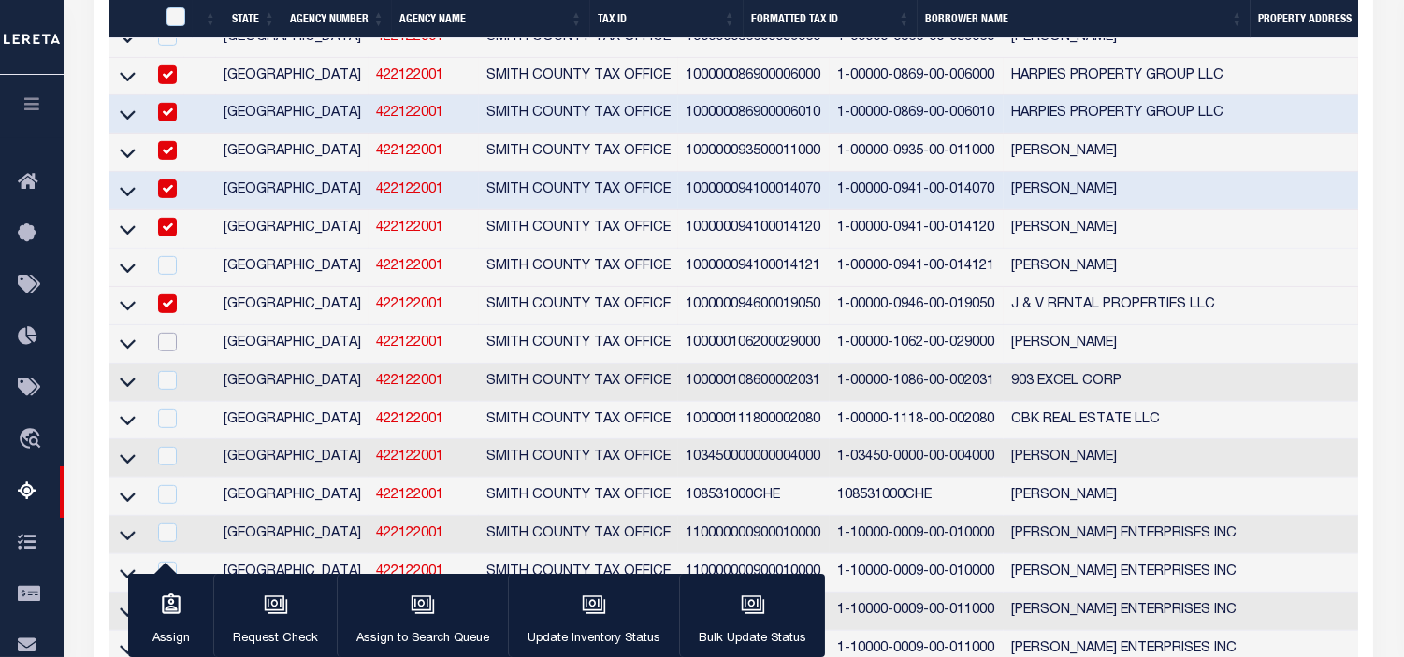
click at [170, 352] on input "checkbox" at bounding box center [167, 342] width 19 height 19
checkbox input "true"
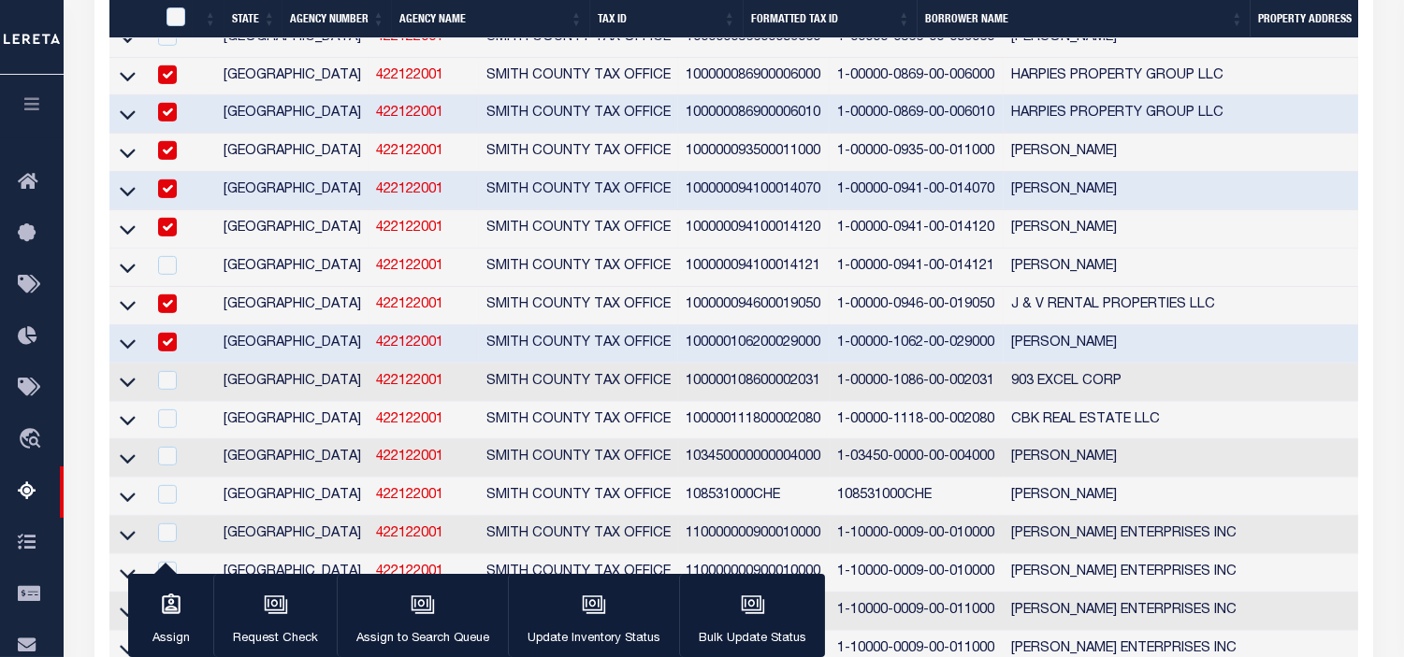
scroll to position [14461, 0]
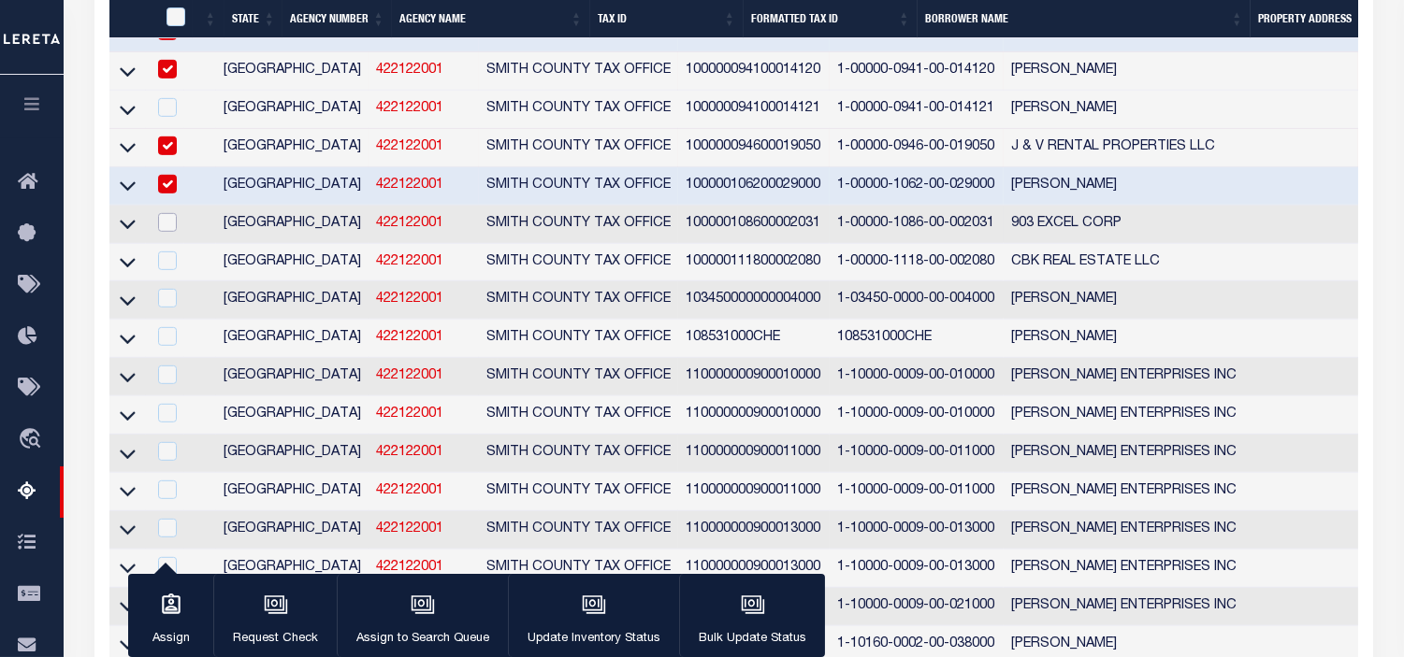
click at [171, 232] on input "checkbox" at bounding box center [167, 222] width 19 height 19
checkbox input "true"
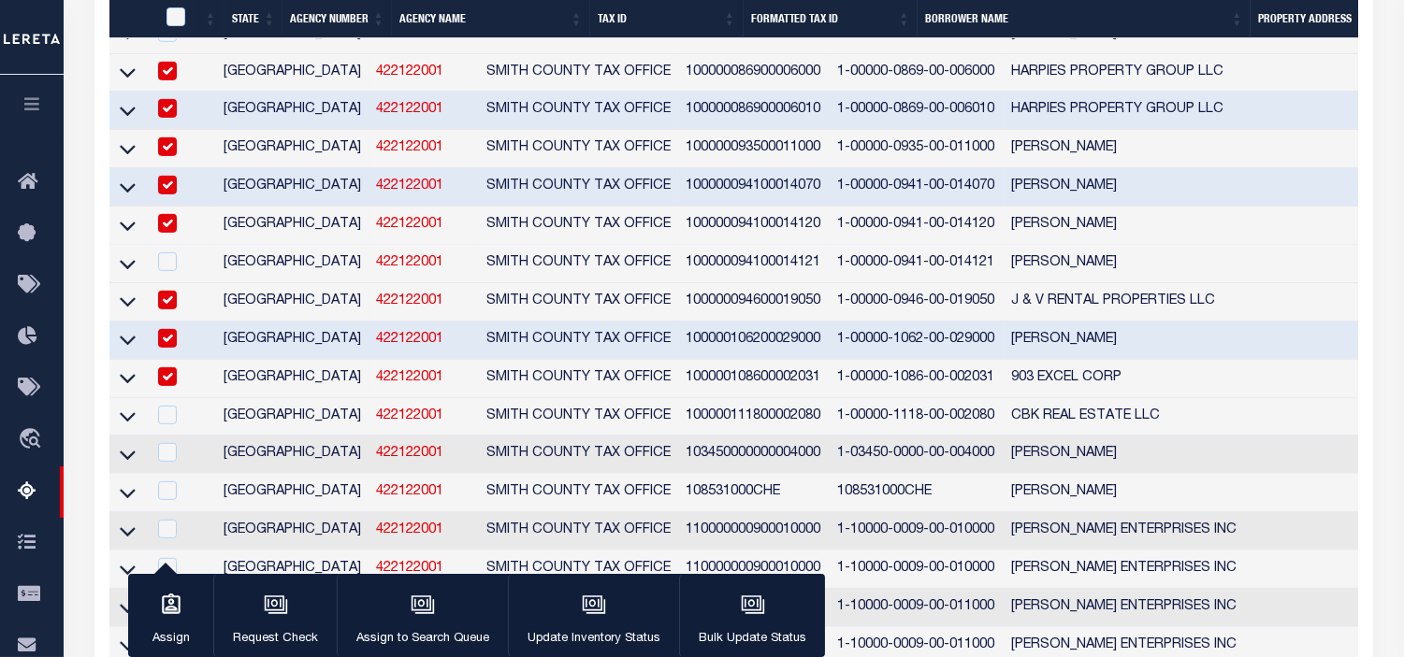
scroll to position [14619, 0]
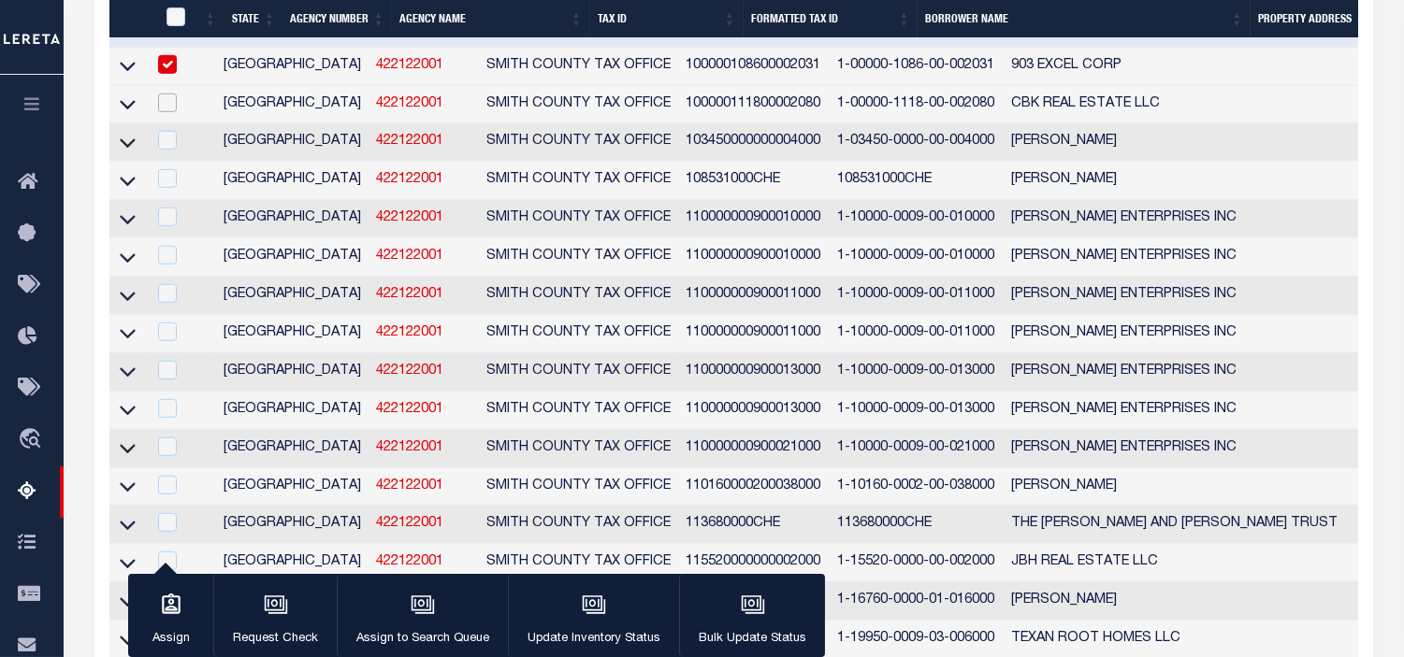
click at [164, 112] on input "checkbox" at bounding box center [167, 103] width 19 height 19
checkbox input "true"
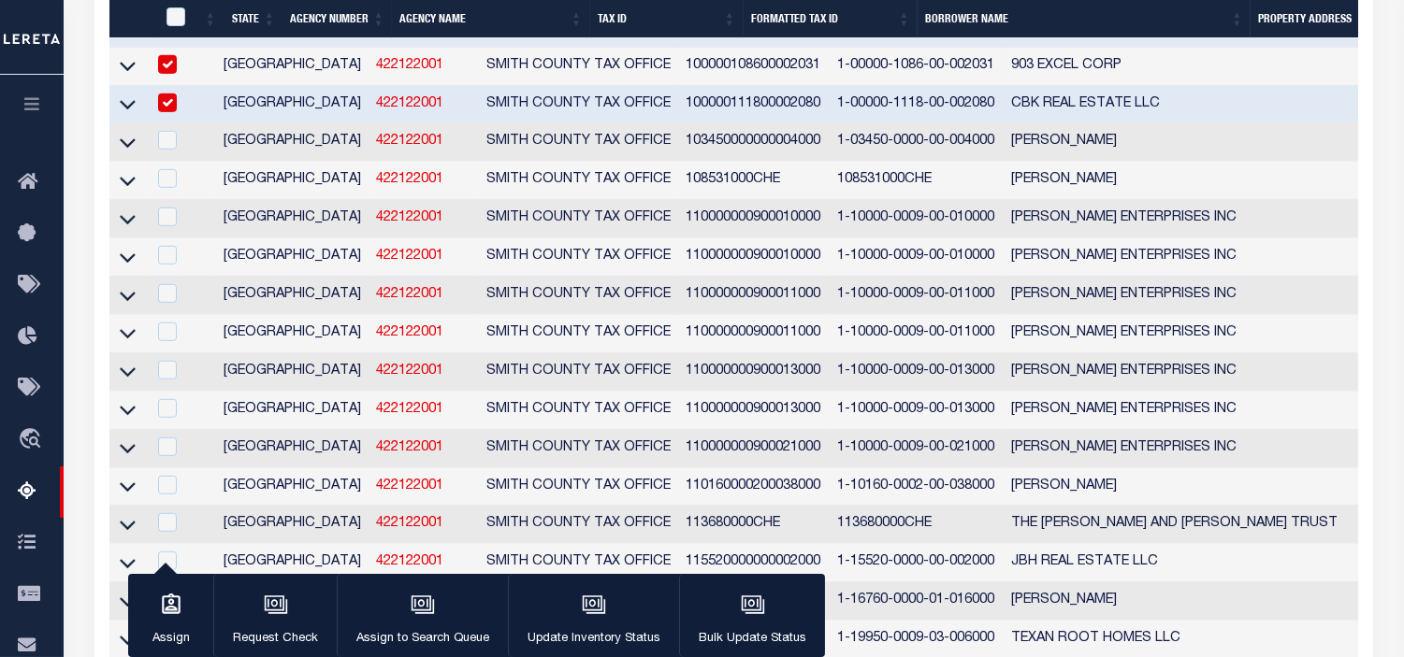
scroll to position [14464, 0]
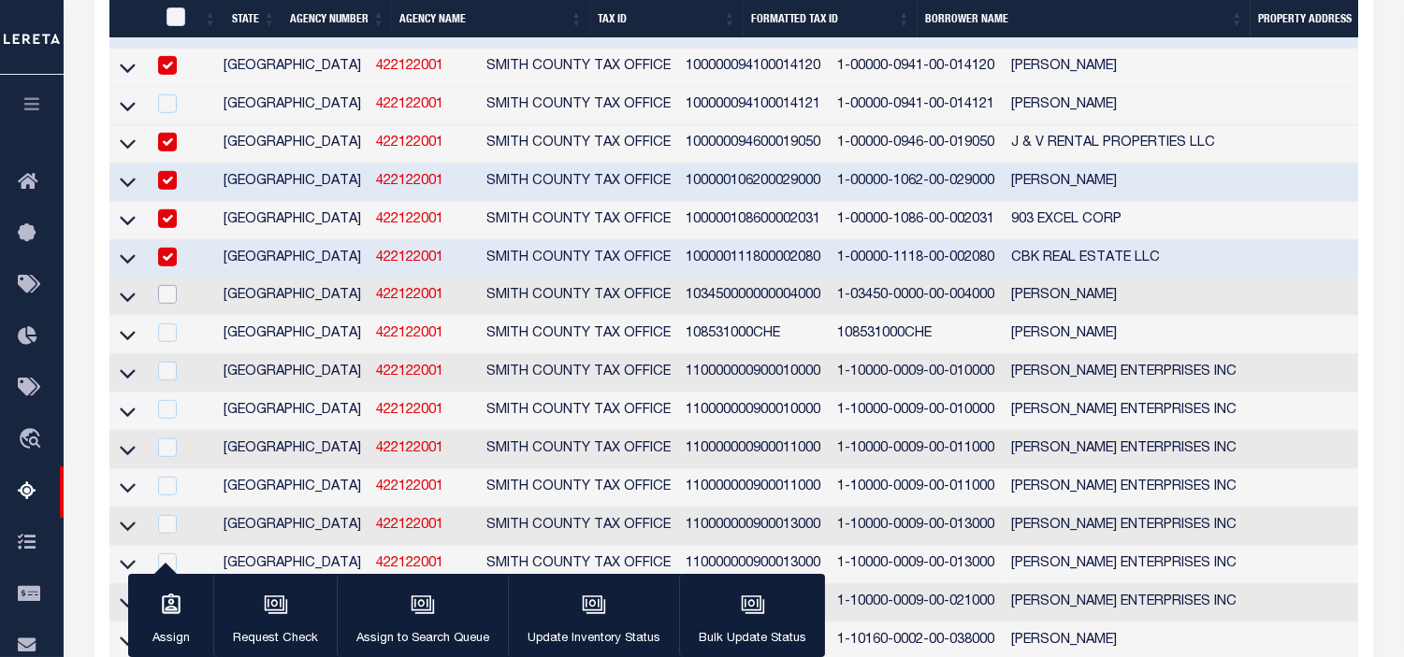
click at [162, 304] on input "checkbox" at bounding box center [167, 294] width 19 height 19
checkbox input "true"
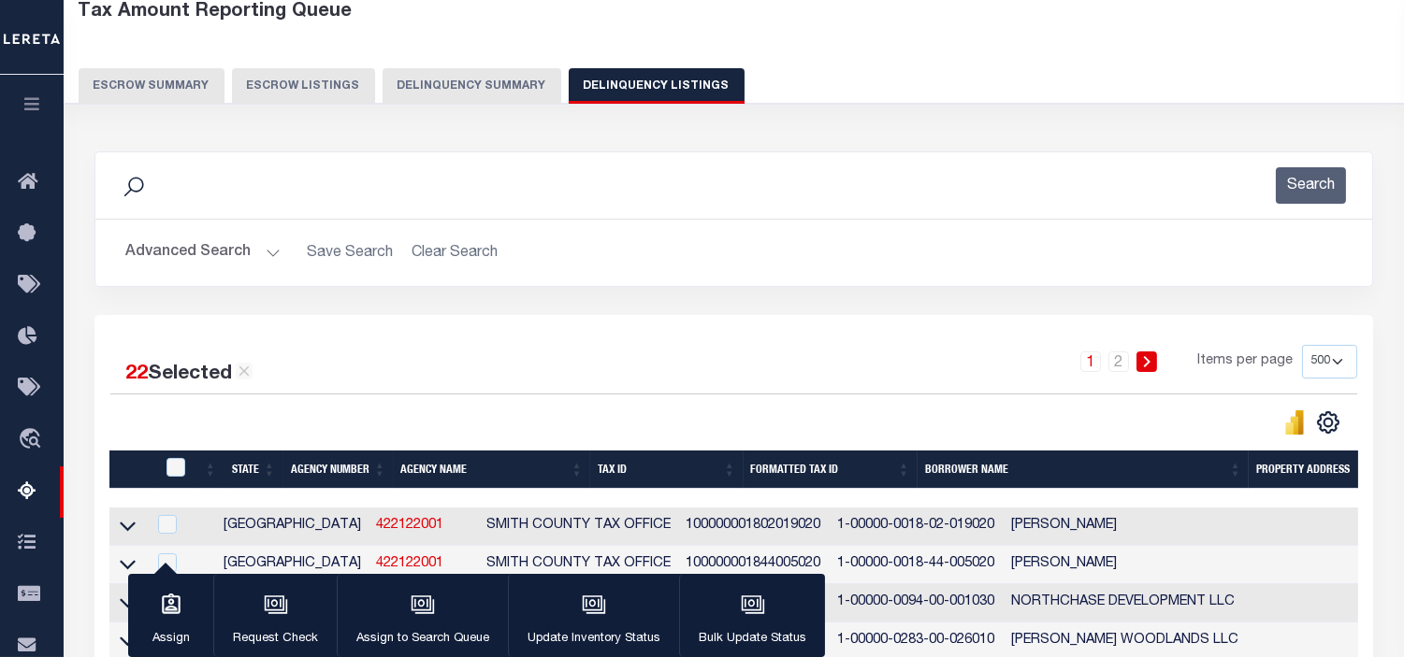
scroll to position [208, 0]
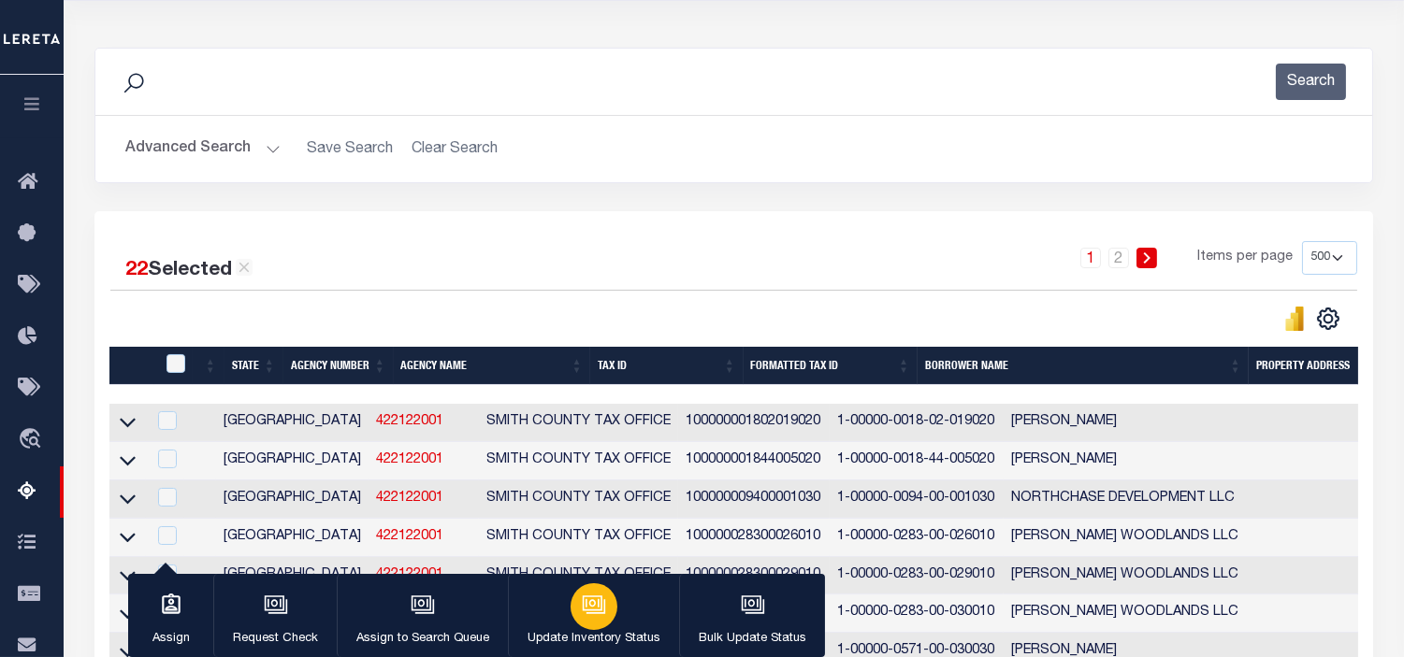
click at [589, 602] on icon "button" at bounding box center [592, 603] width 14 height 8
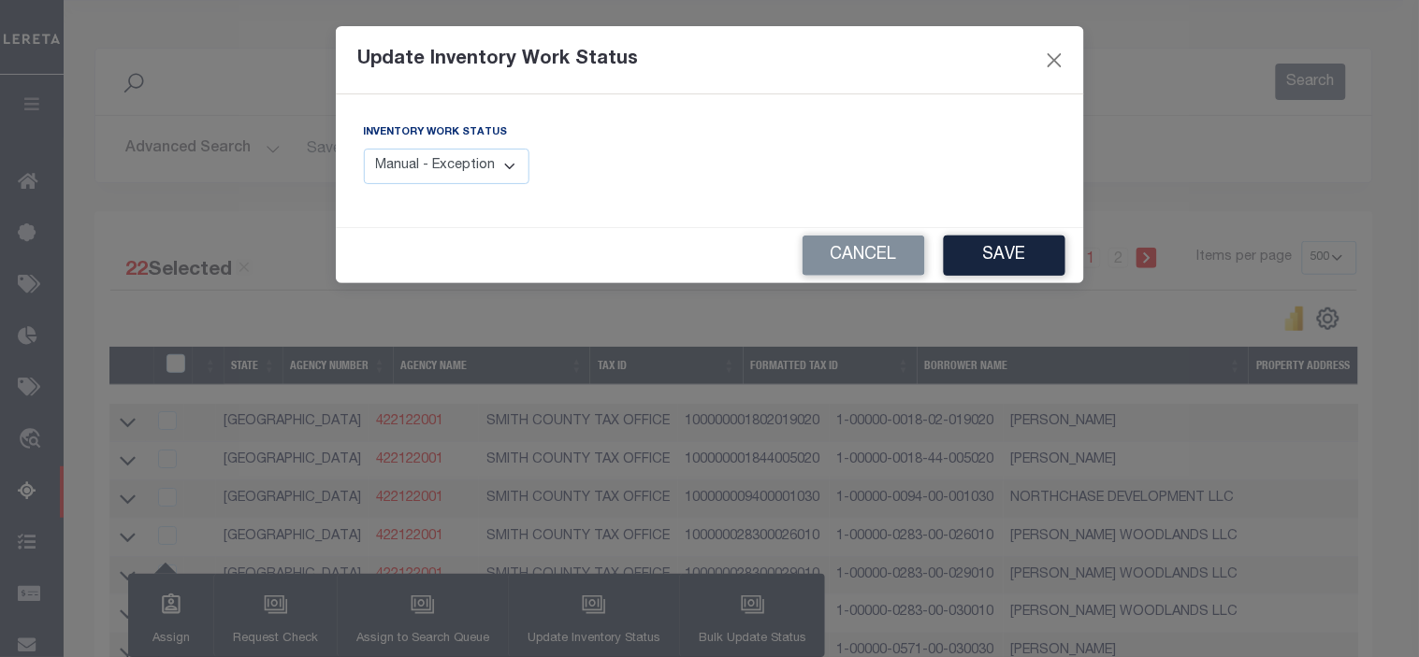
click at [507, 163] on select "Manual - Exception Pended - Awaiting Search Late Add Exception Completed" at bounding box center [447, 167] width 166 height 36
select select "4"
click at [364, 149] on select "Manual - Exception Pended - Awaiting Search Late Add Exception Completed" at bounding box center [447, 167] width 166 height 36
click at [1031, 258] on button "Save" at bounding box center [1005, 256] width 122 height 40
